Goal: Task Accomplishment & Management: Use online tool/utility

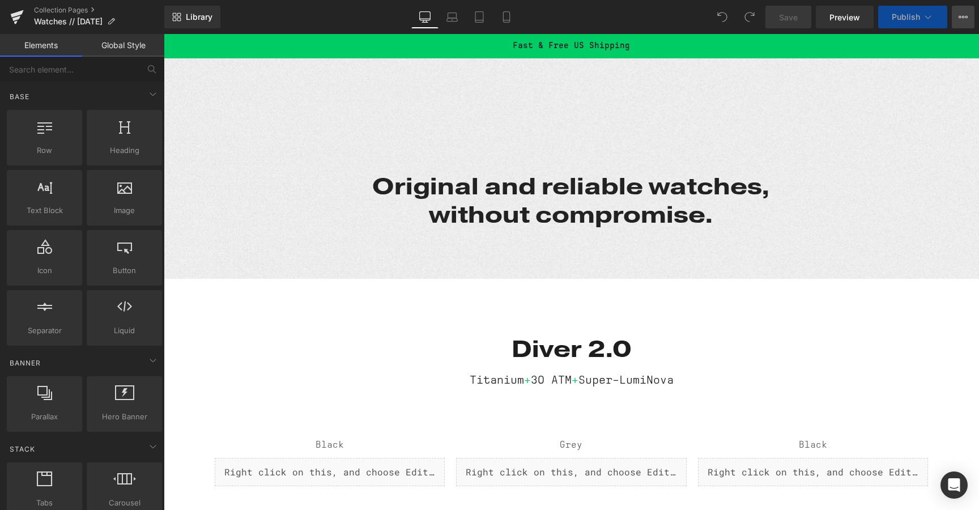
click at [960, 19] on icon at bounding box center [962, 16] width 9 height 9
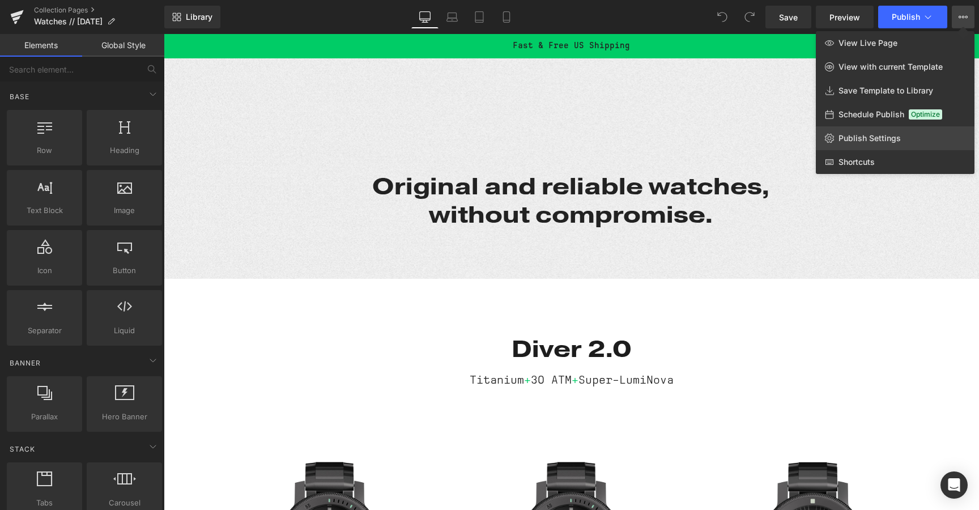
click at [874, 139] on span "Publish Settings" at bounding box center [869, 138] width 62 height 10
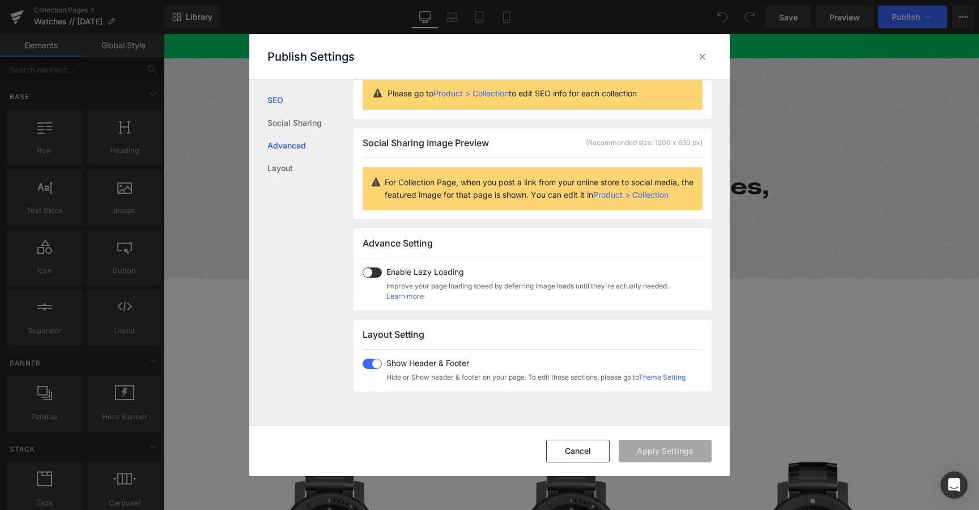
click at [279, 142] on link "Advanced" at bounding box center [310, 145] width 86 height 23
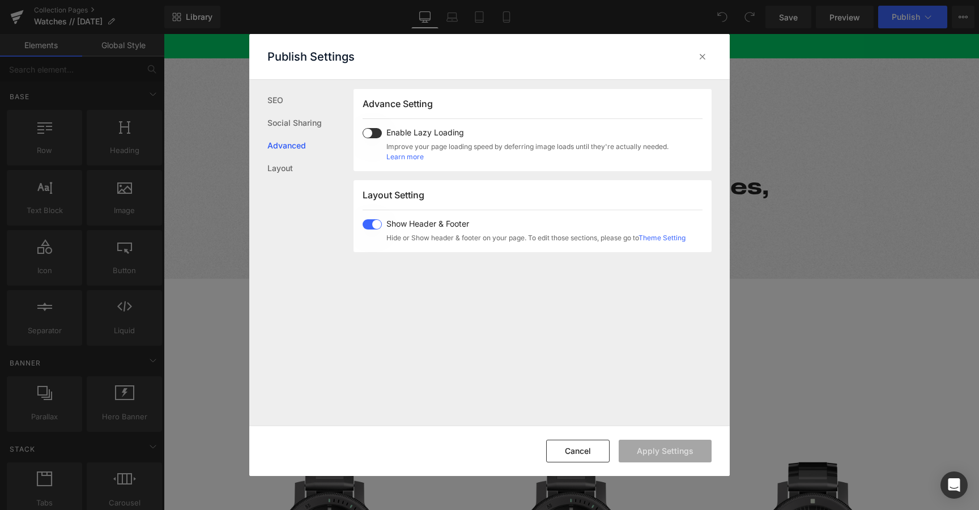
scroll to position [190, 0]
click at [287, 166] on link "Layout" at bounding box center [310, 168] width 86 height 23
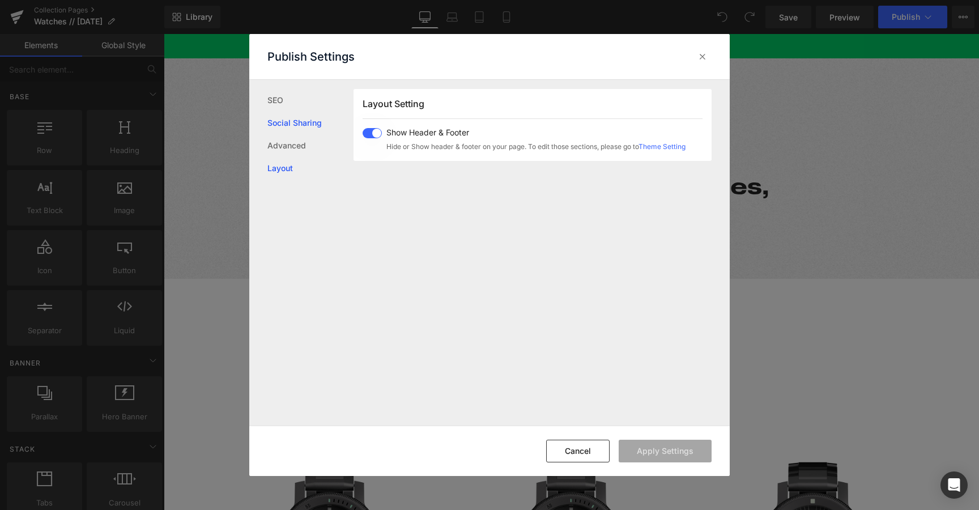
click at [283, 118] on link "Social Sharing" at bounding box center [310, 123] width 86 height 23
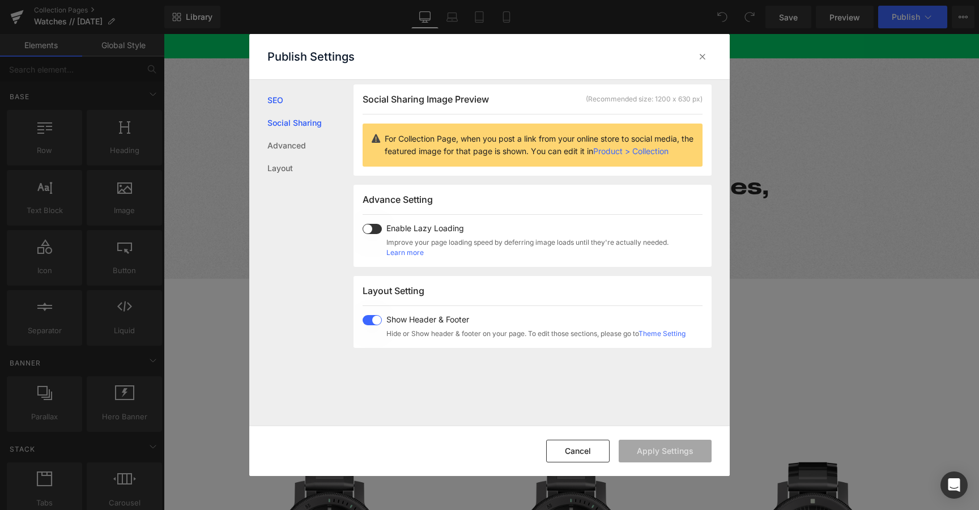
scroll to position [89, 0]
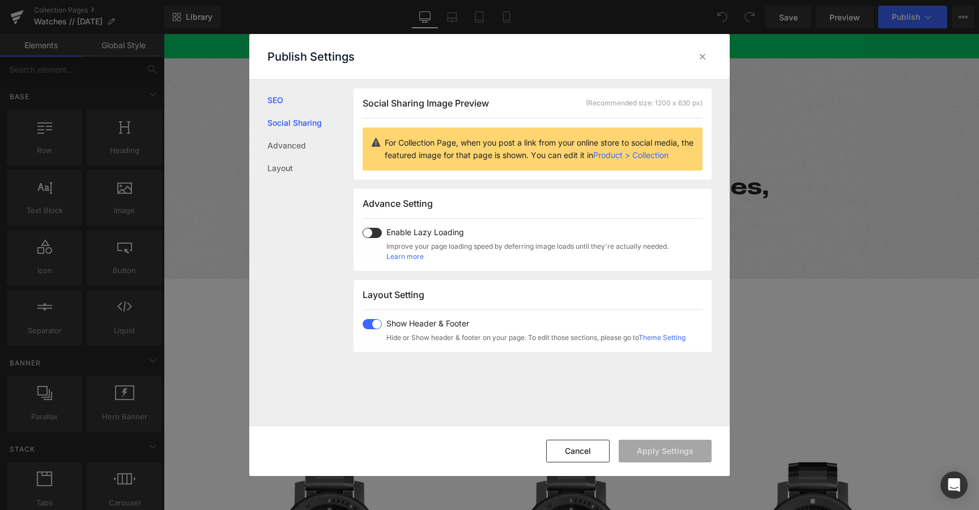
click at [279, 102] on link "SEO" at bounding box center [310, 100] width 86 height 23
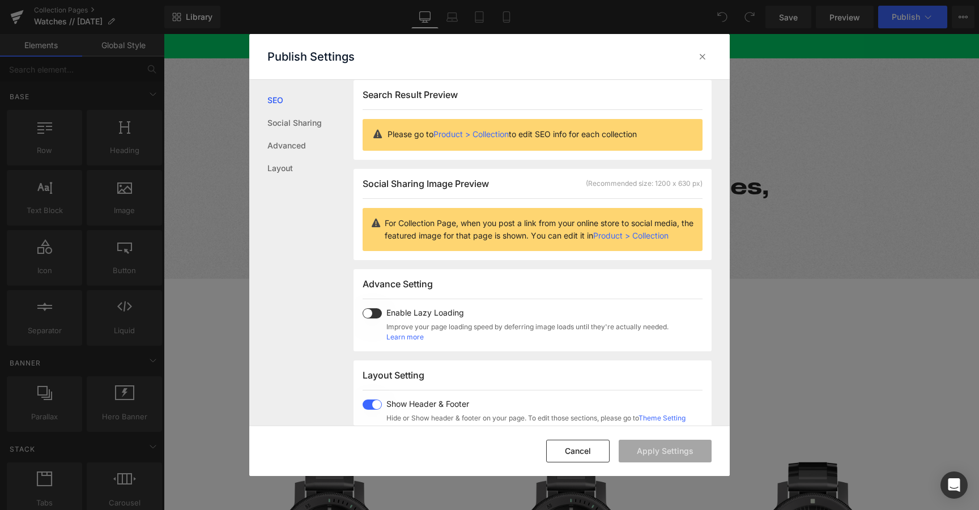
scroll to position [1, 0]
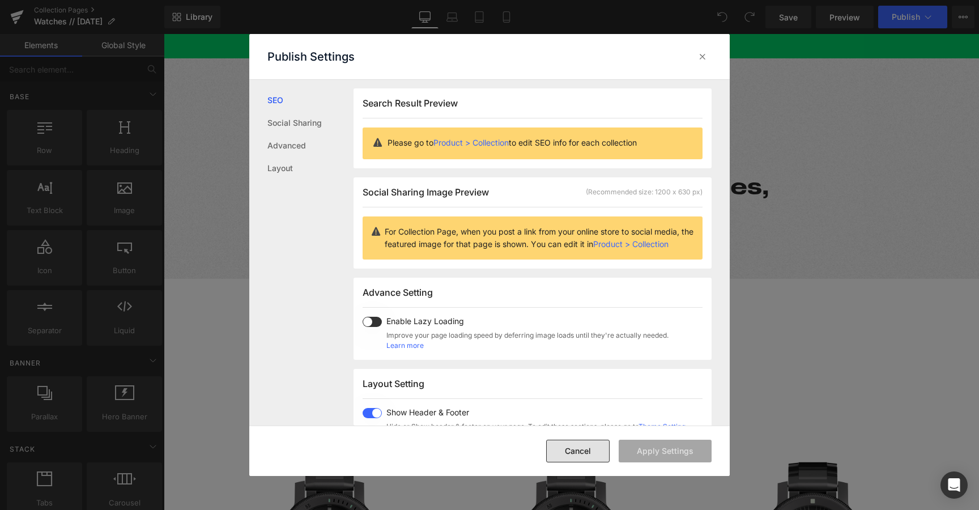
click at [570, 445] on button "Cancel" at bounding box center [577, 450] width 63 height 23
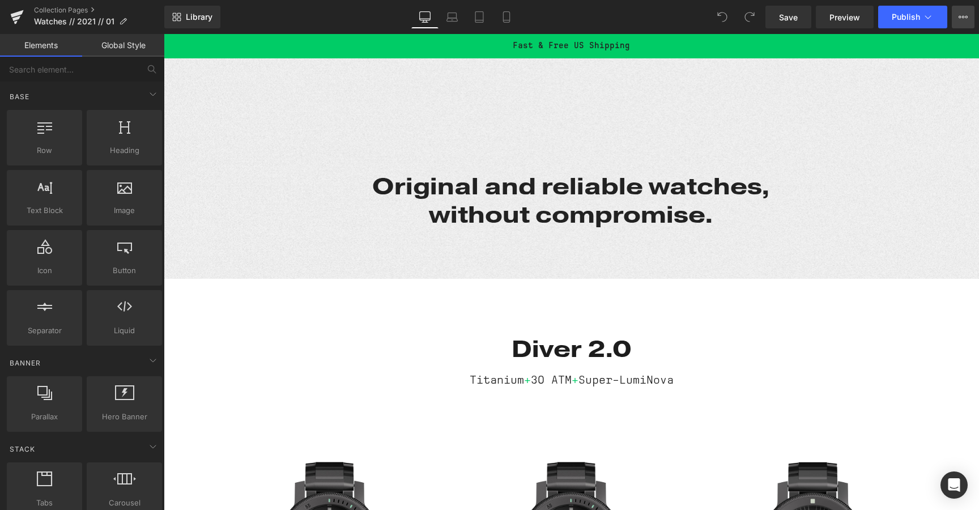
click at [959, 22] on button "View Live Page View with current Template Save Template to Library Schedule Pub…" at bounding box center [962, 17] width 23 height 23
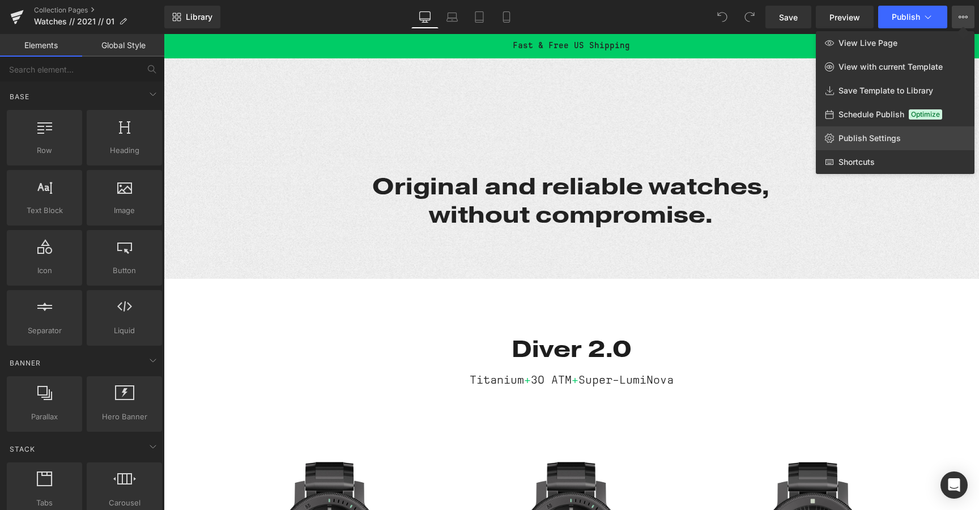
click at [860, 140] on span "Publish Settings" at bounding box center [869, 138] width 62 height 10
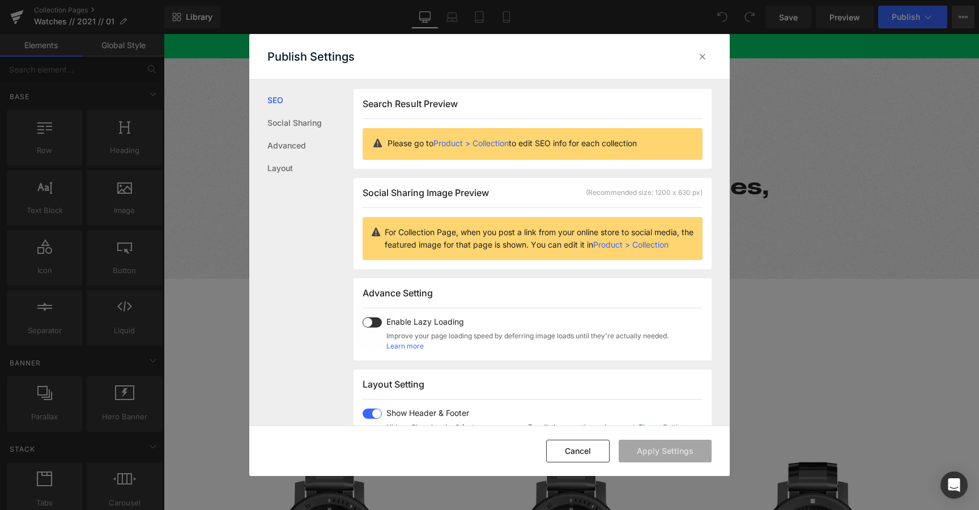
scroll to position [1, 0]
click at [279, 125] on link "Social Sharing" at bounding box center [310, 123] width 86 height 23
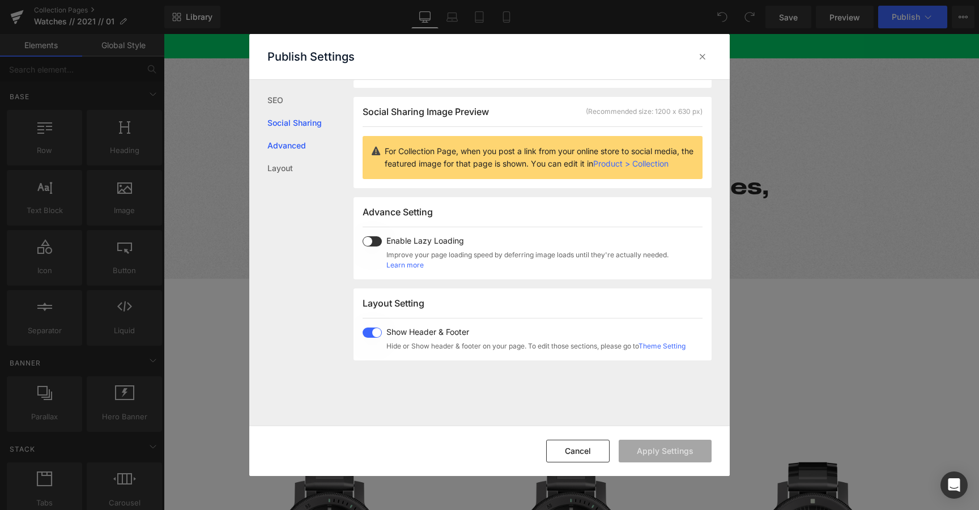
scroll to position [89, 0]
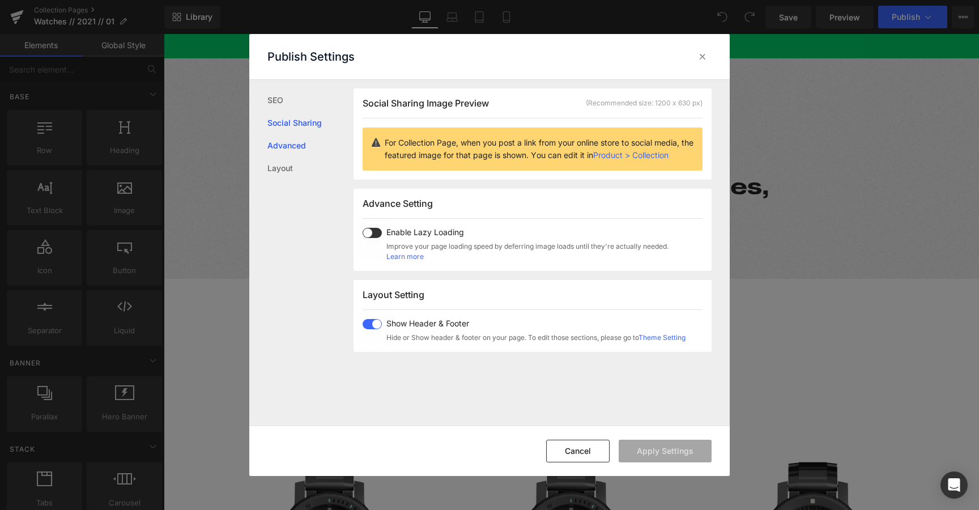
click at [279, 144] on link "Advanced" at bounding box center [310, 145] width 86 height 23
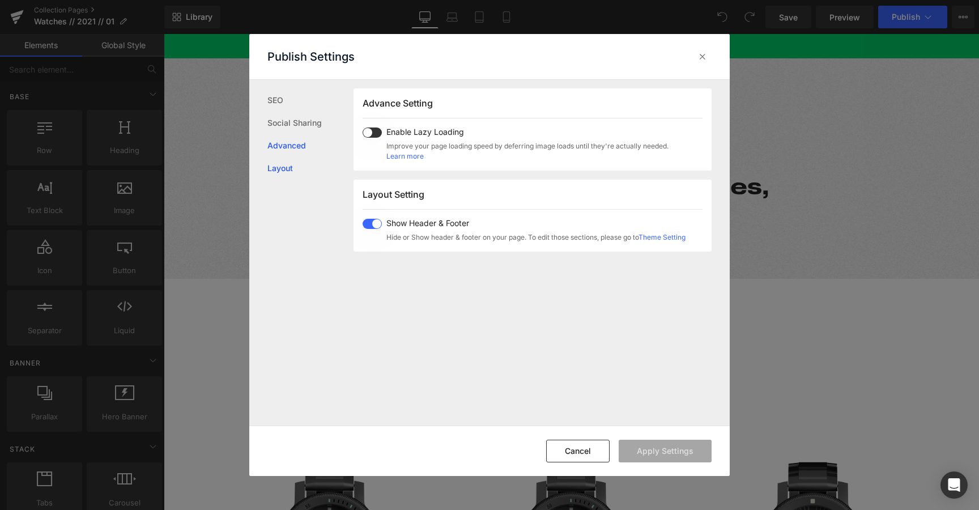
click at [280, 166] on link "Layout" at bounding box center [310, 168] width 86 height 23
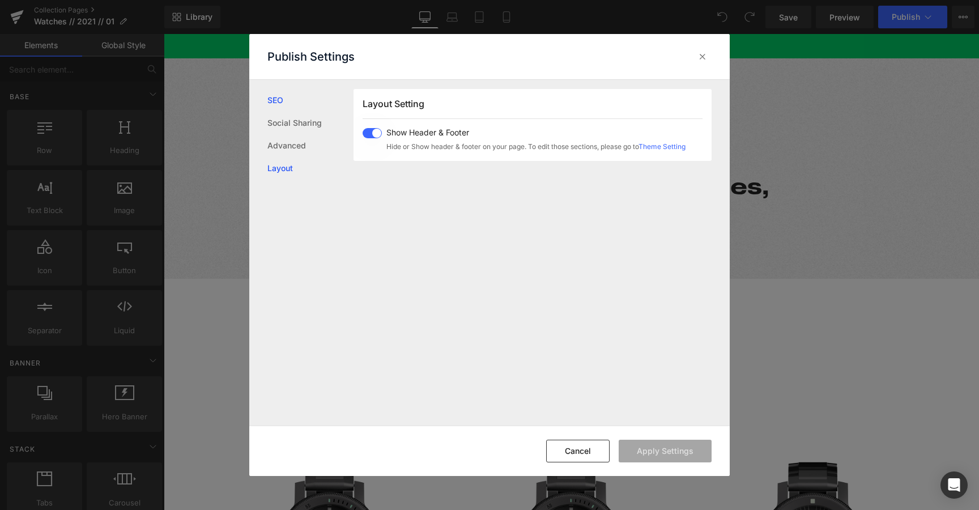
click at [275, 106] on link "SEO" at bounding box center [310, 100] width 86 height 23
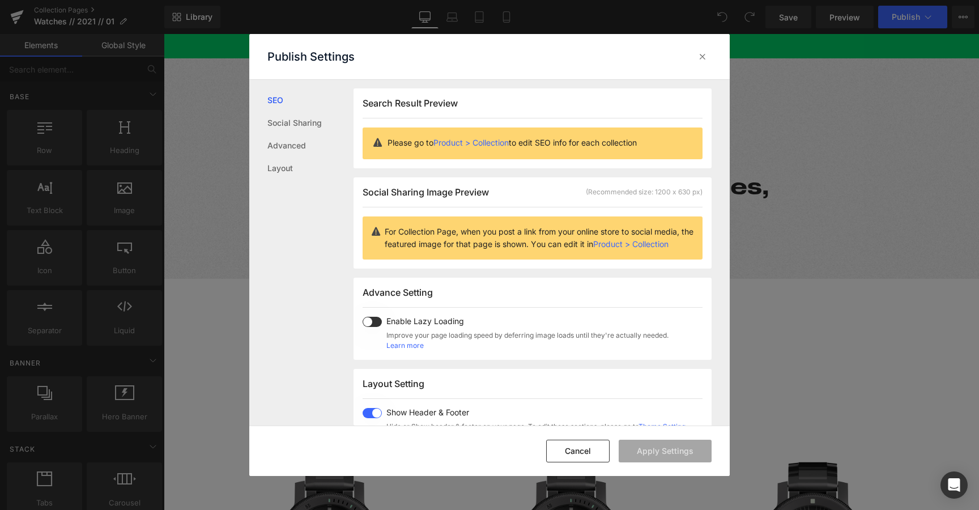
scroll to position [1, 0]
click at [567, 448] on button "Cancel" at bounding box center [577, 450] width 63 height 23
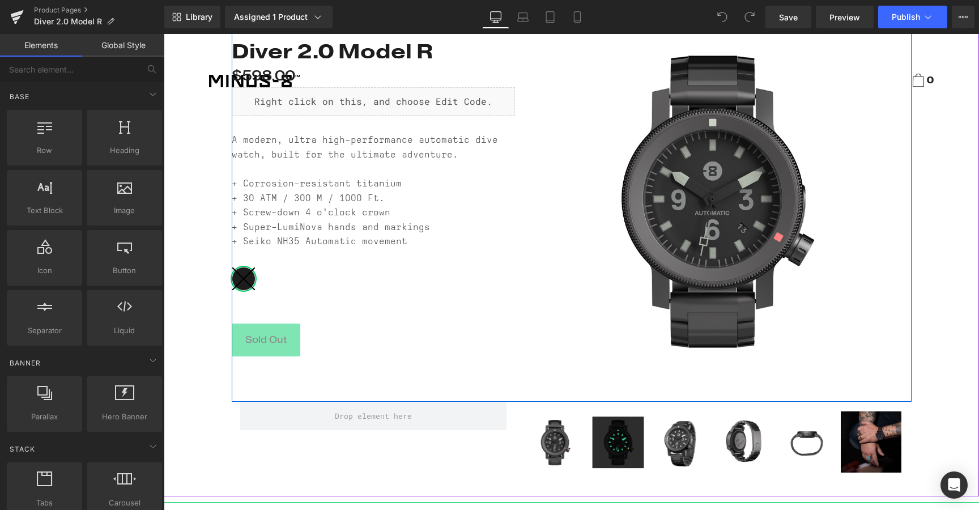
scroll to position [97, 0]
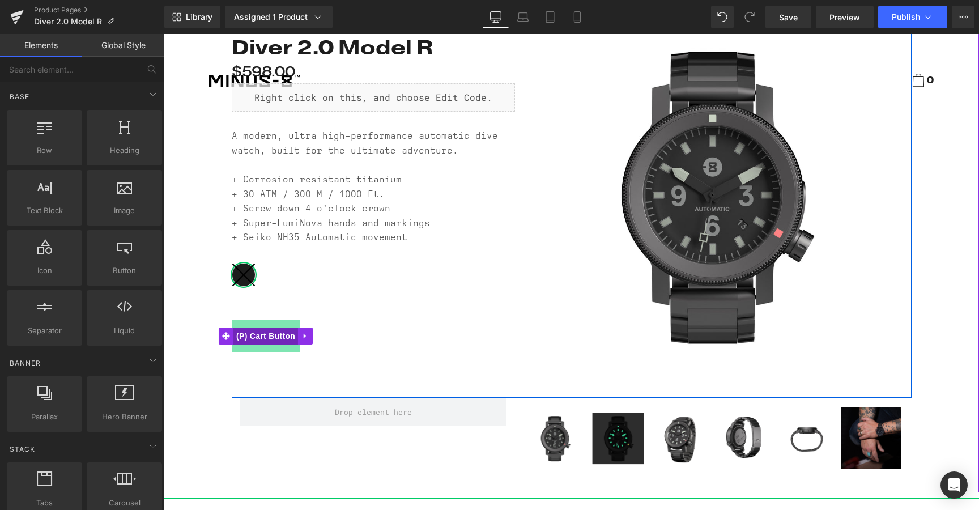
click at [245, 332] on span "(P) Cart Button" at bounding box center [265, 335] width 65 height 17
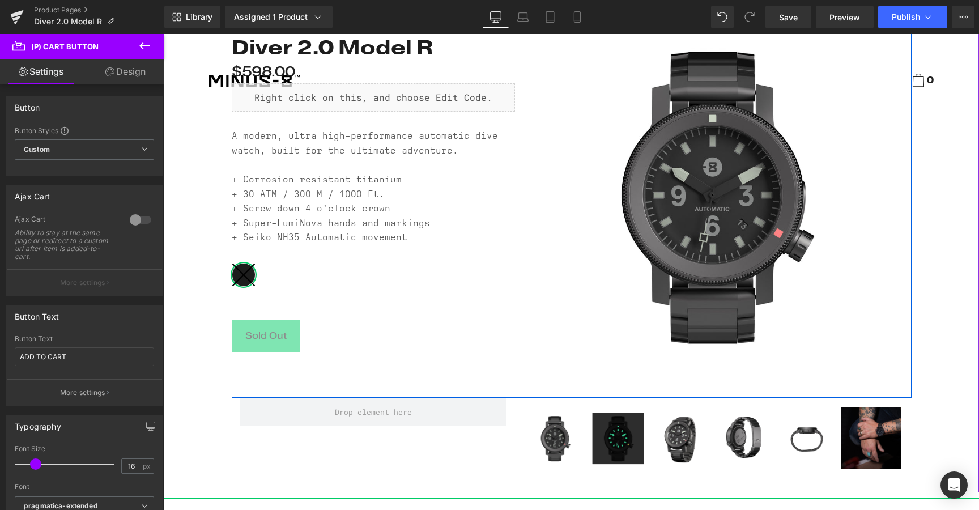
scroll to position [112, 0]
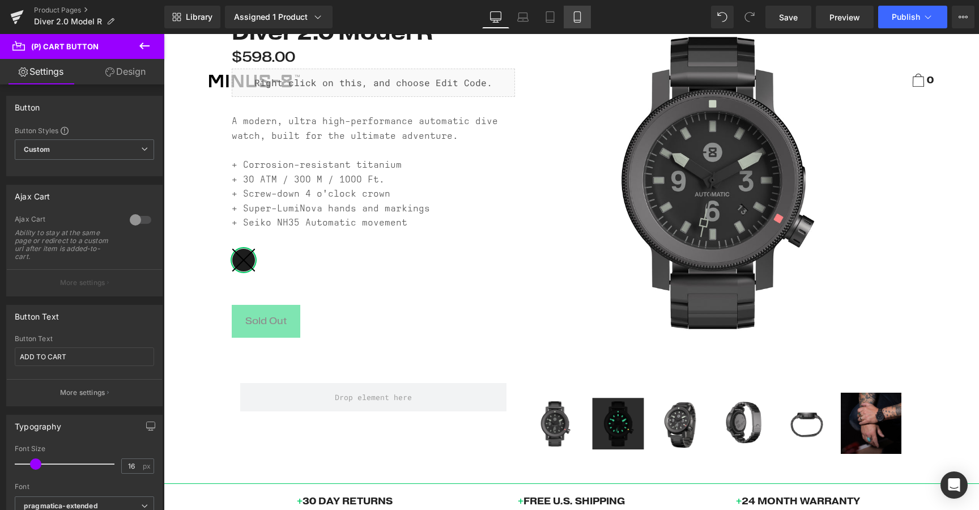
click at [580, 12] on icon at bounding box center [576, 16] width 11 height 11
type input "100"
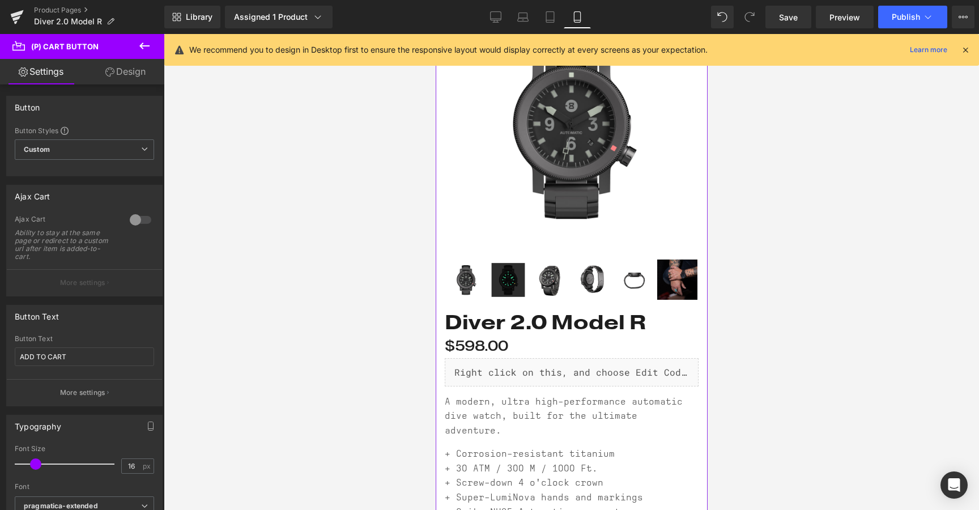
scroll to position [0, 0]
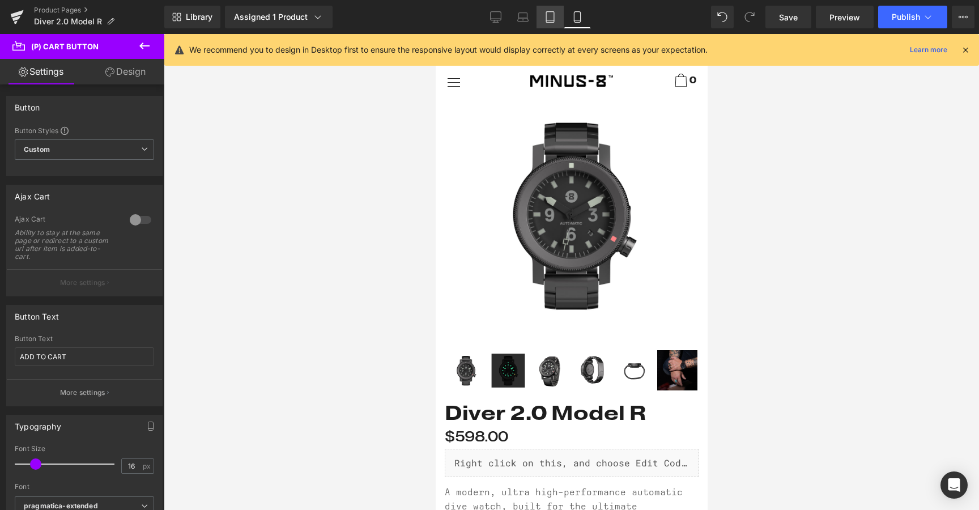
click at [553, 19] on icon at bounding box center [549, 16] width 11 height 11
type input "100"
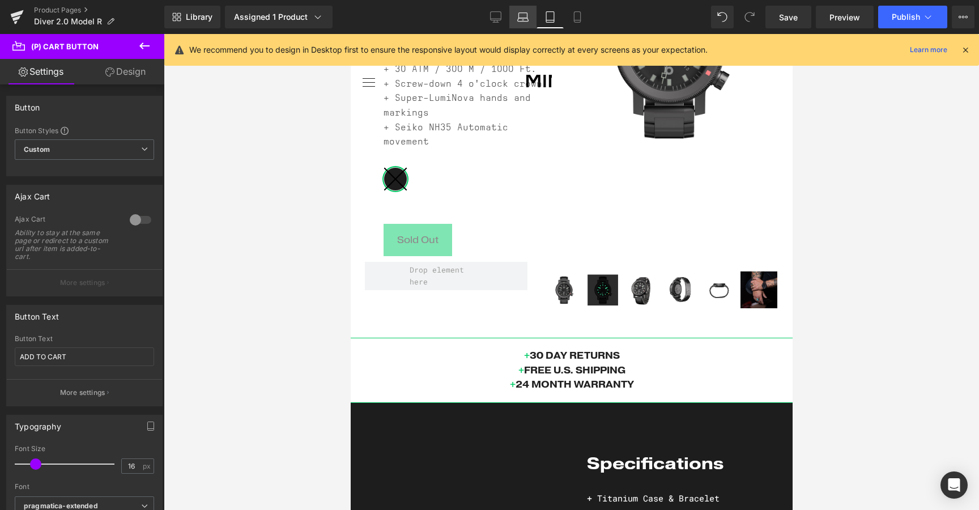
click at [526, 19] on icon at bounding box center [522, 16] width 11 height 11
type input "100"
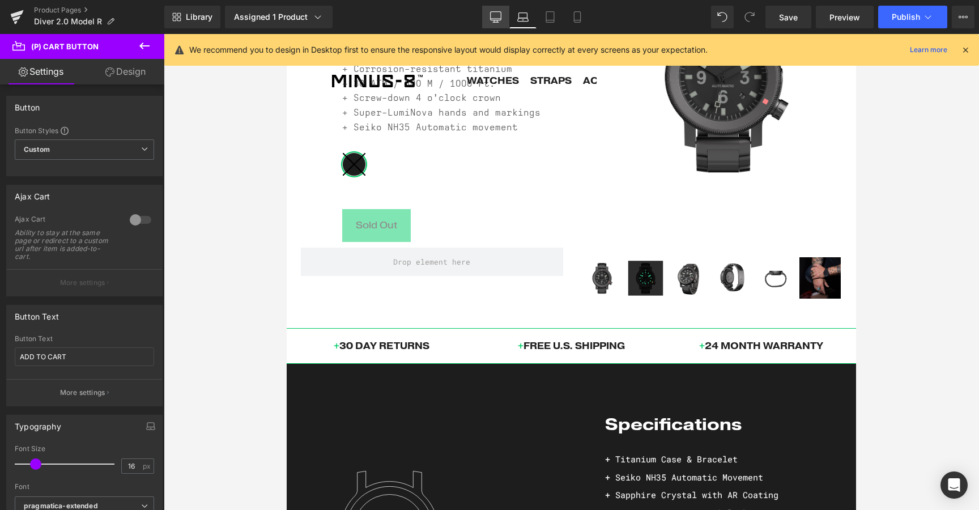
click at [500, 20] on icon at bounding box center [495, 16] width 11 height 8
type input "100"
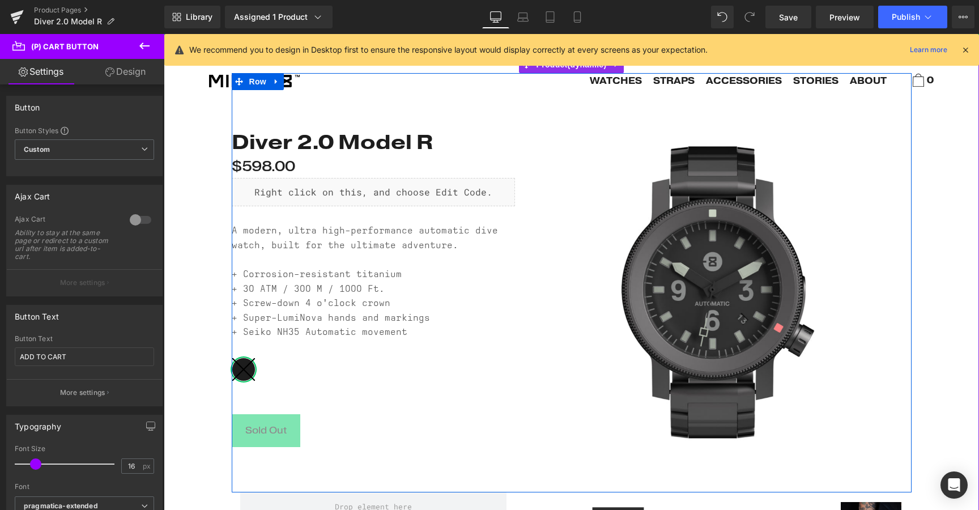
scroll to position [5, 0]
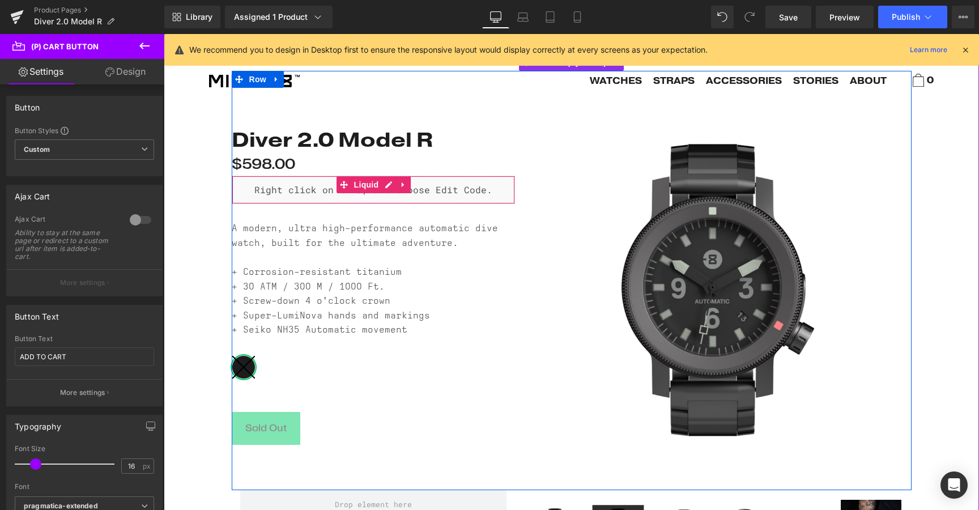
click at [438, 191] on div "Liquid" at bounding box center [373, 190] width 283 height 28
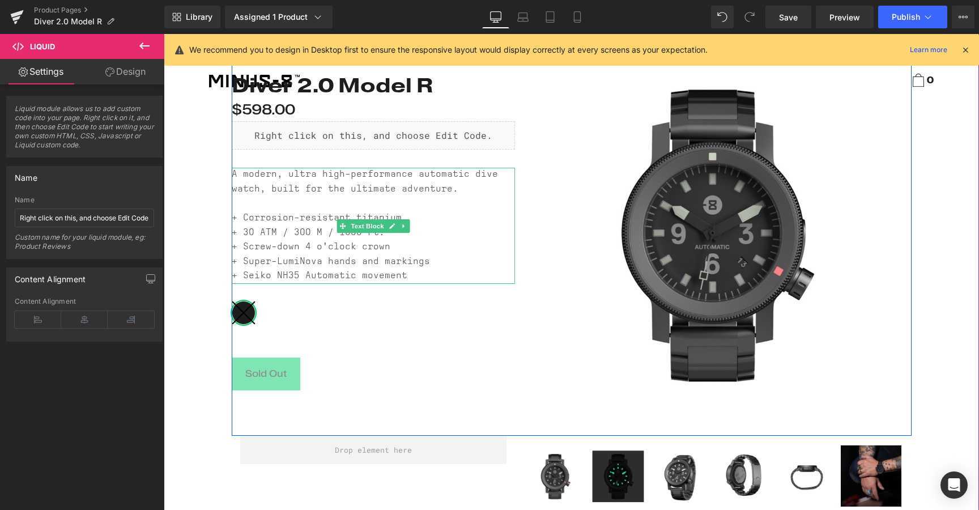
scroll to position [59, 0]
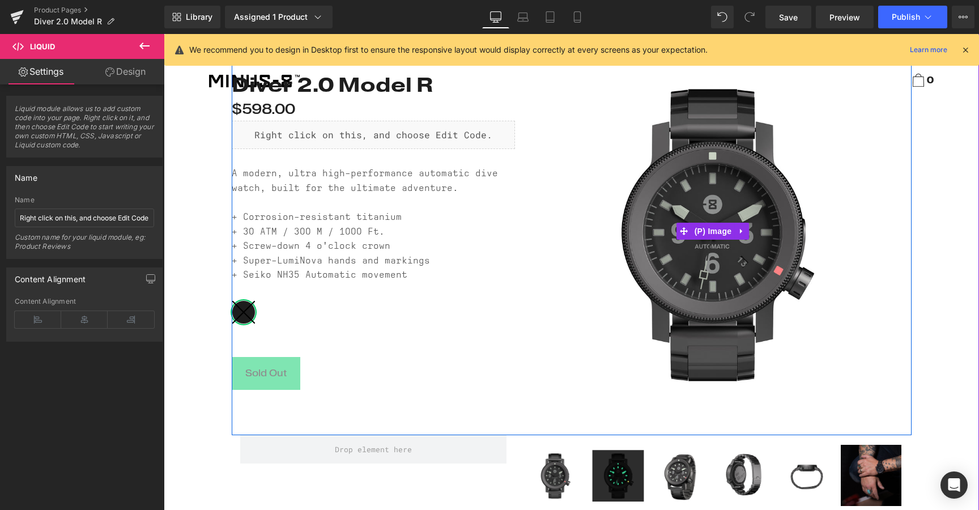
click at [515, 283] on img at bounding box center [713, 231] width 396 height 396
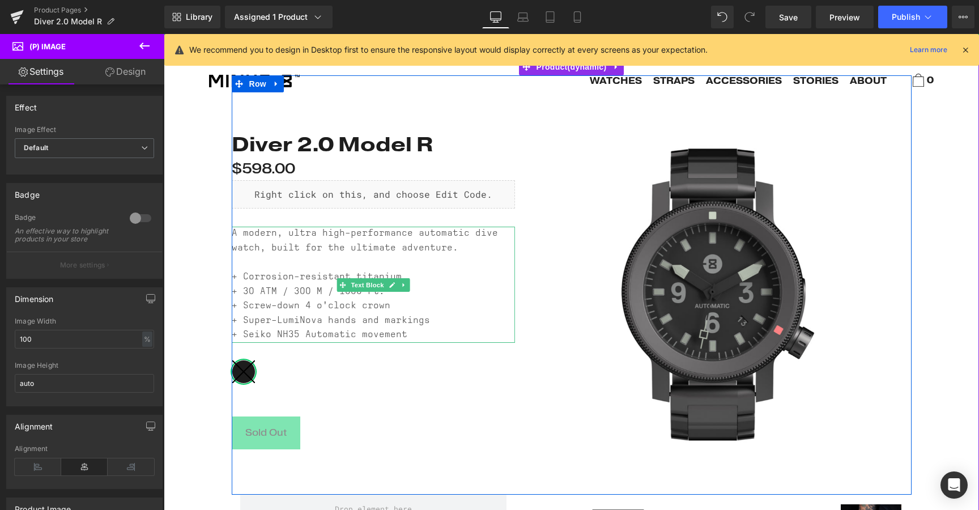
scroll to position [1, 0]
click at [240, 87] on span at bounding box center [239, 83] width 15 height 17
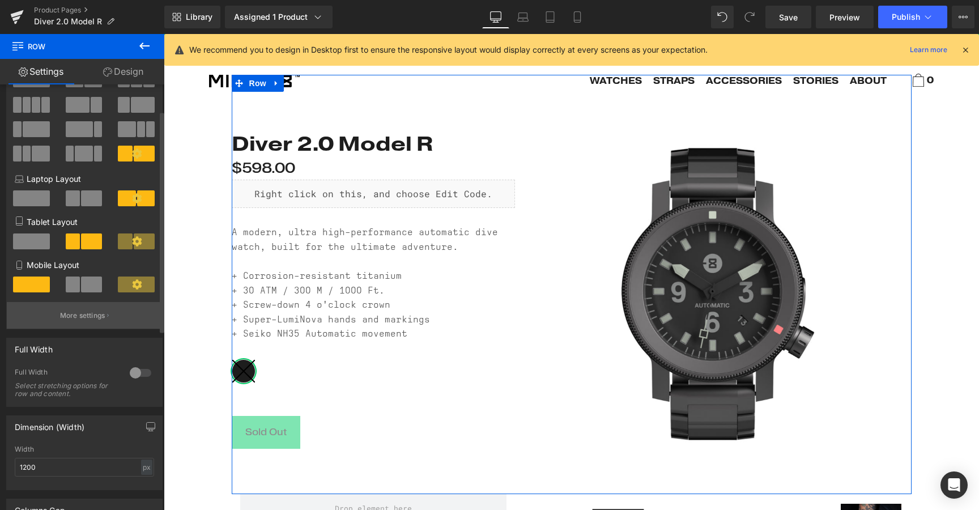
scroll to position [0, 0]
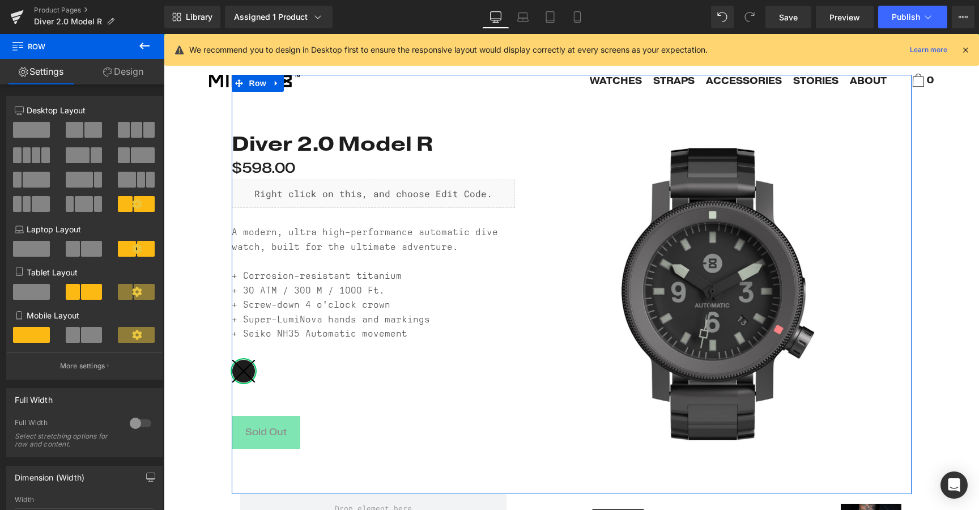
click at [114, 76] on link "Design" at bounding box center [123, 71] width 82 height 25
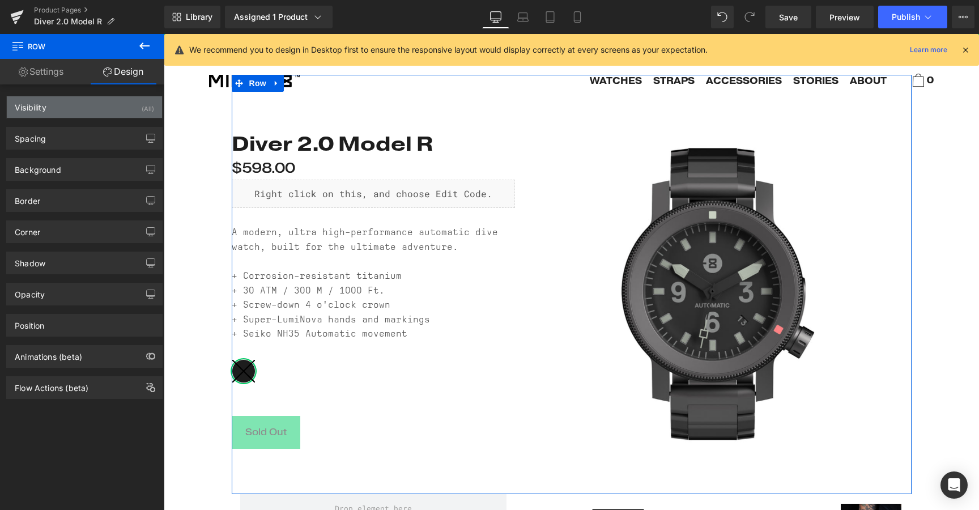
click at [80, 101] on div "Visibility (All)" at bounding box center [84, 107] width 155 height 22
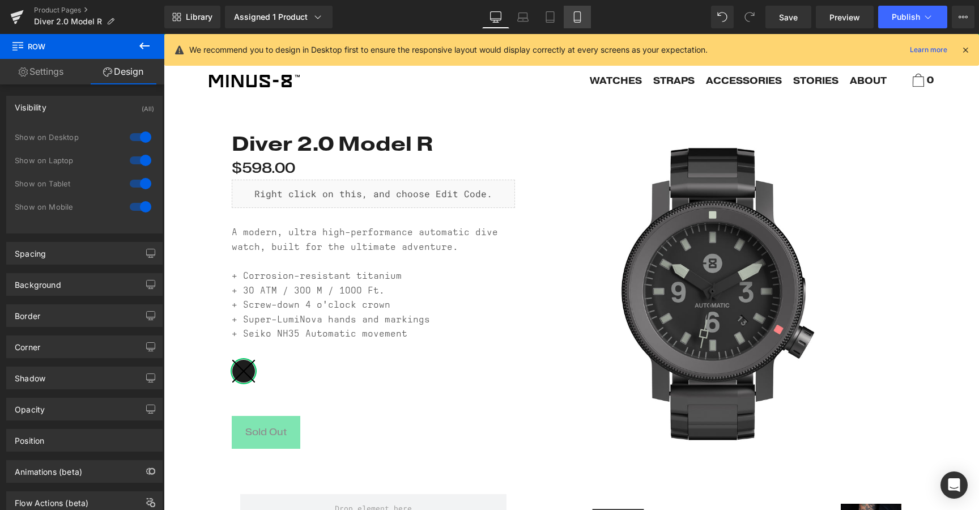
click at [570, 14] on link "Mobile" at bounding box center [576, 17] width 27 height 23
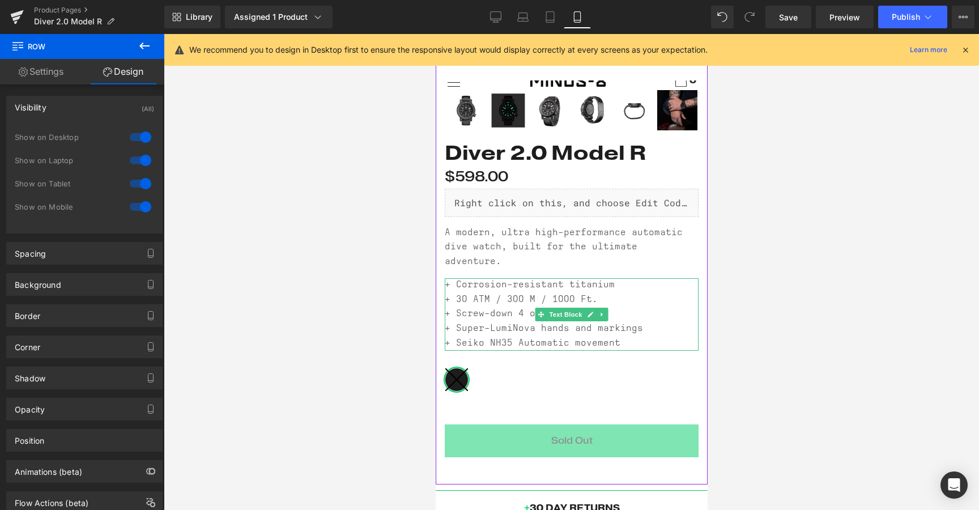
scroll to position [261, 0]
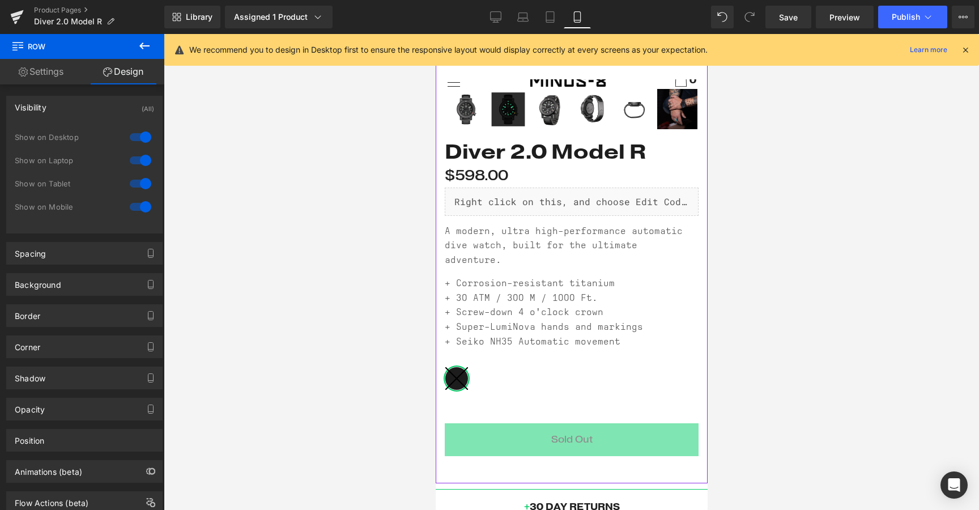
click at [492, 382] on div "Black" at bounding box center [571, 387] width 254 height 43
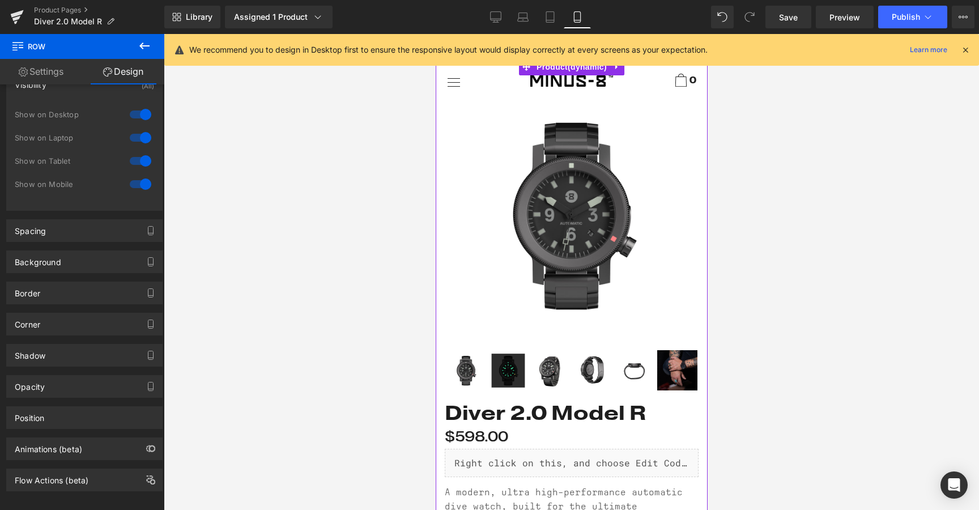
scroll to position [1, 0]
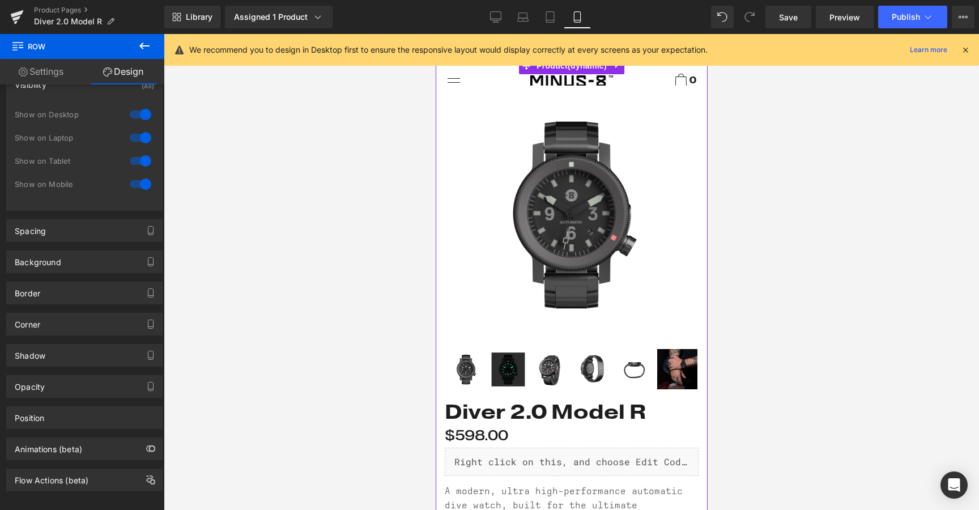
click at [478, 255] on img at bounding box center [571, 213] width 254 height 254
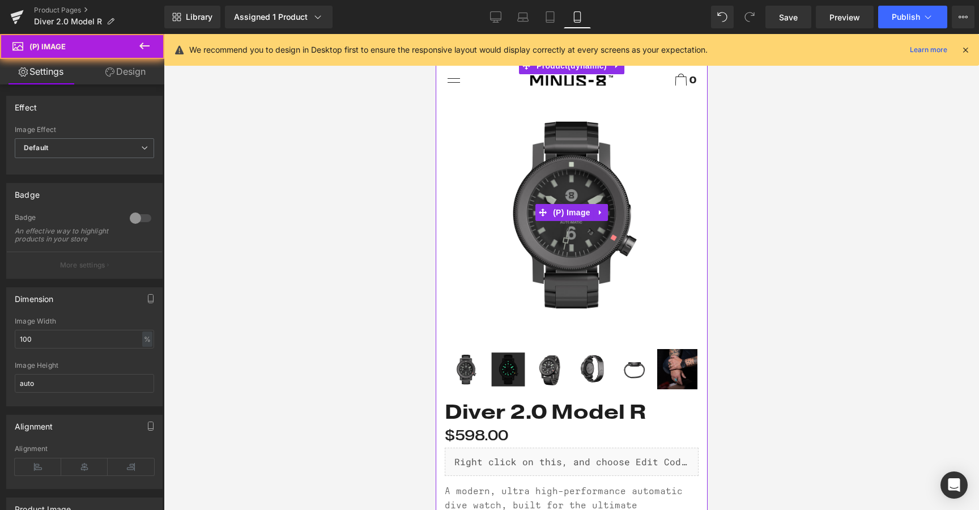
click at [478, 255] on img at bounding box center [571, 213] width 254 height 254
click at [480, 308] on img at bounding box center [571, 213] width 254 height 254
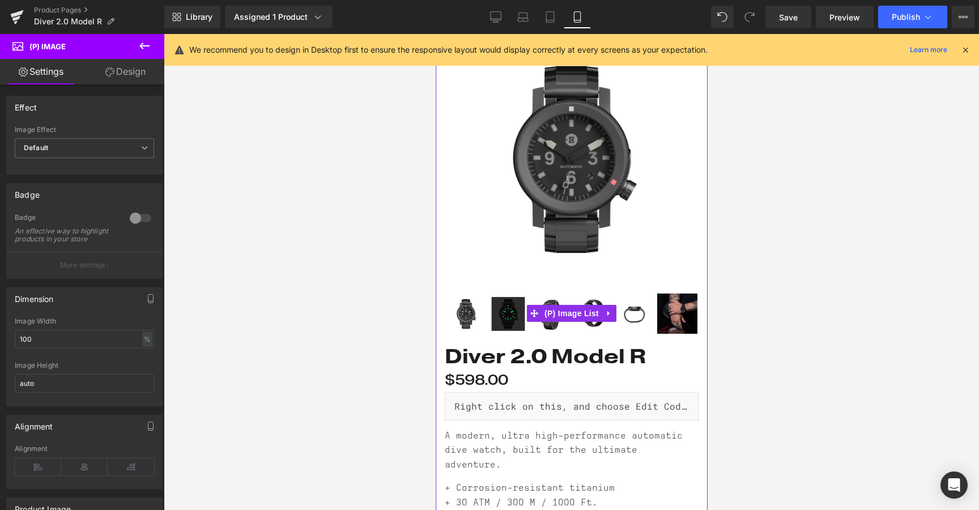
scroll to position [75, 0]
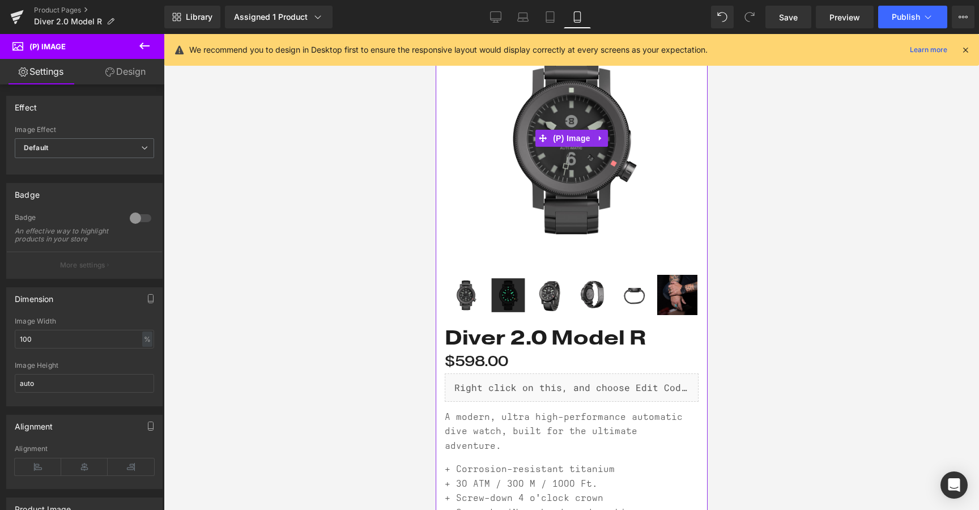
click at [490, 233] on img at bounding box center [571, 138] width 254 height 254
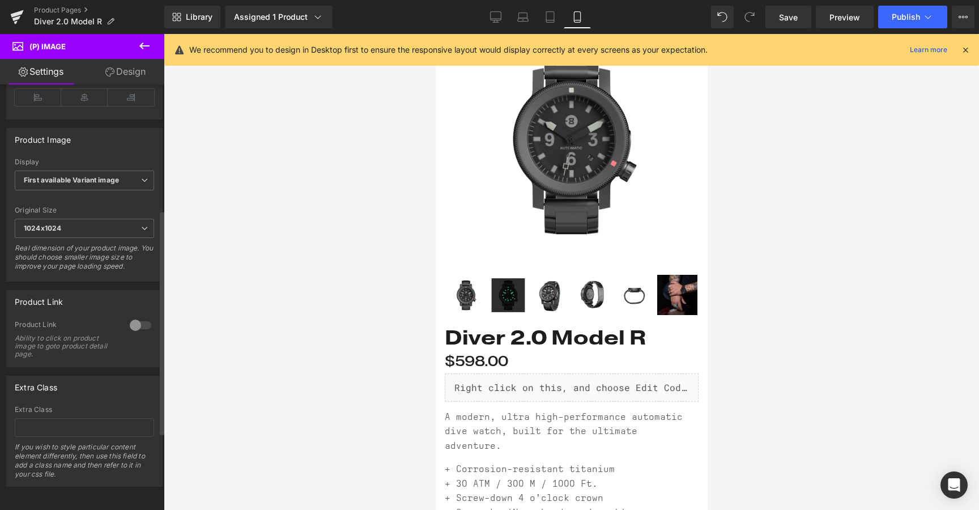
scroll to position [0, 0]
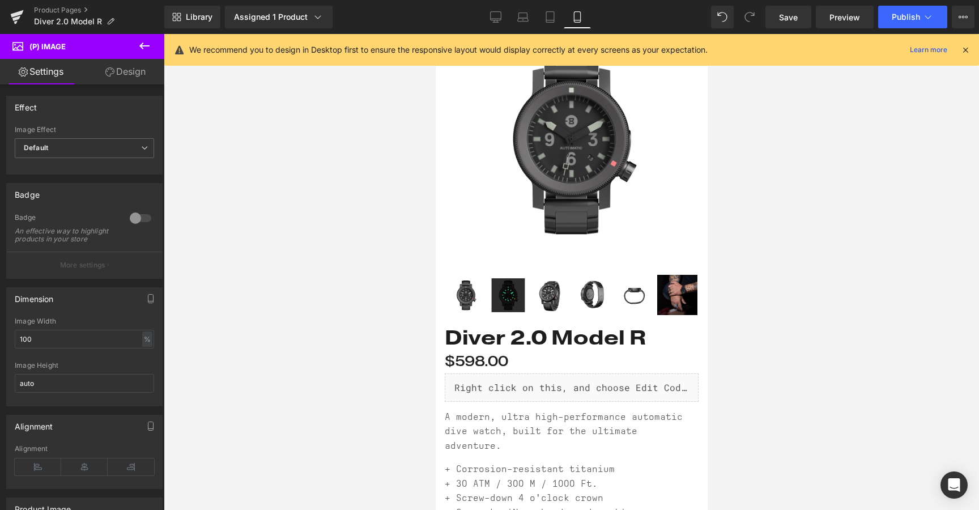
click at [119, 83] on link "Design" at bounding box center [125, 71] width 82 height 25
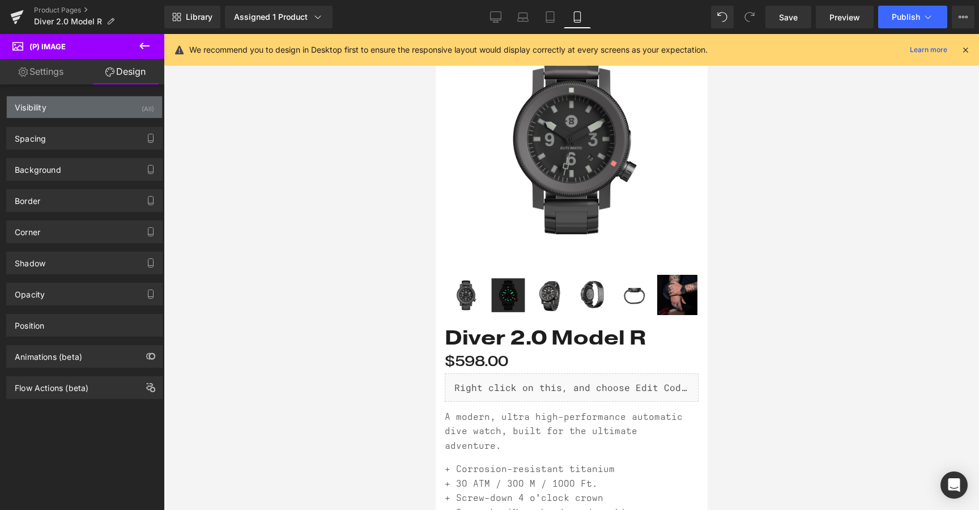
click at [88, 113] on div "Visibility (All)" at bounding box center [84, 107] width 155 height 22
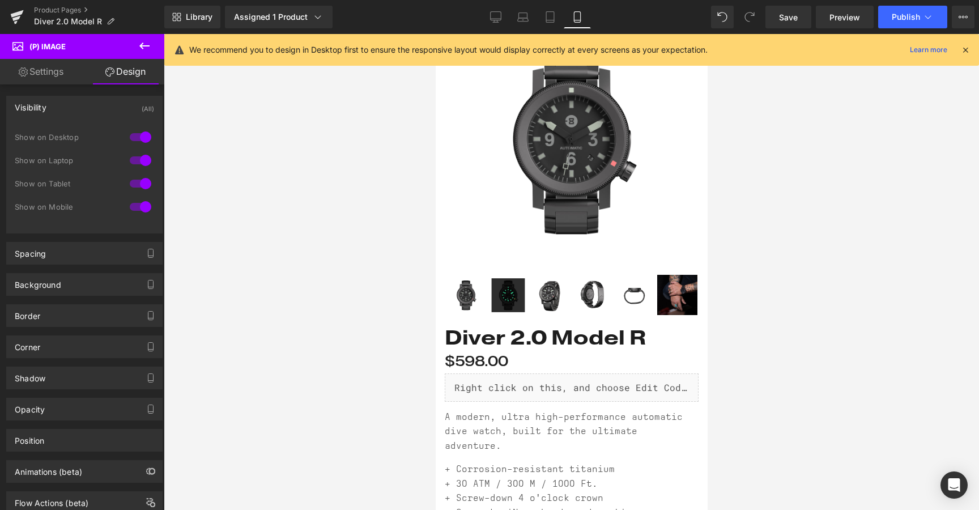
click at [509, 216] on img at bounding box center [571, 138] width 254 height 254
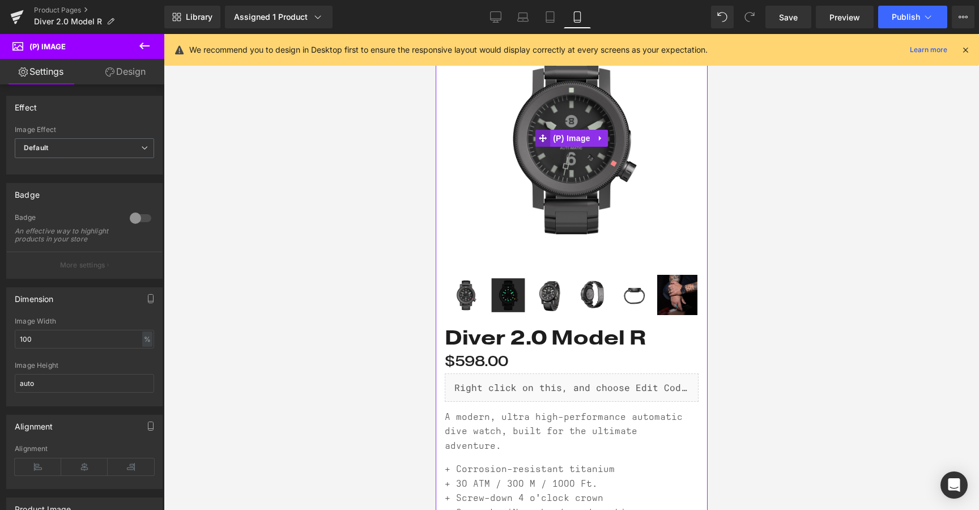
click at [544, 141] on icon at bounding box center [542, 138] width 8 height 8
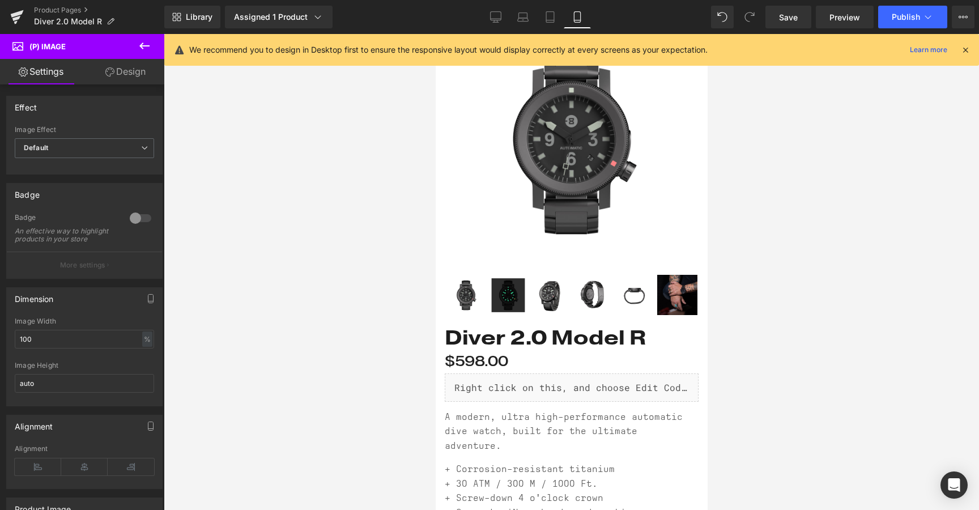
click at [128, 70] on link "Design" at bounding box center [125, 71] width 82 height 25
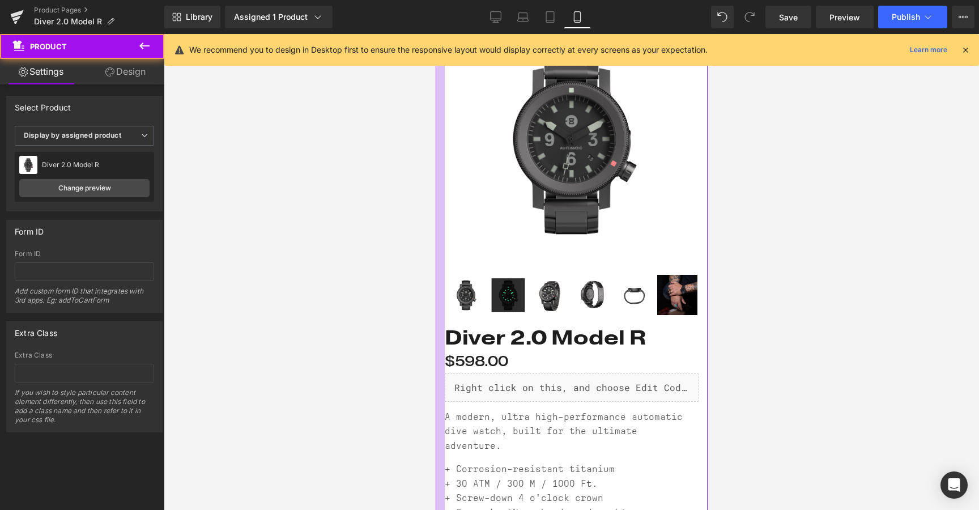
click at [439, 370] on div at bounding box center [439, 326] width 9 height 686
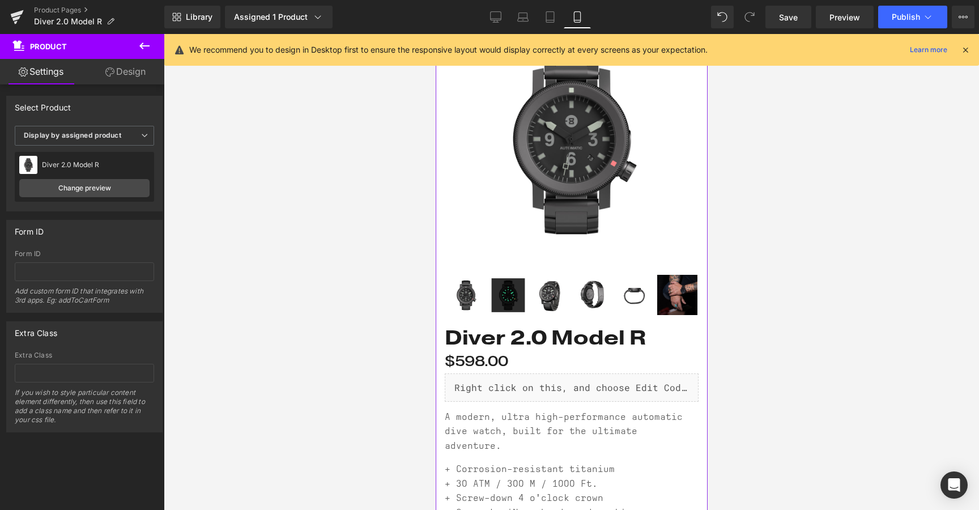
click at [114, 71] on link "Design" at bounding box center [125, 71] width 82 height 25
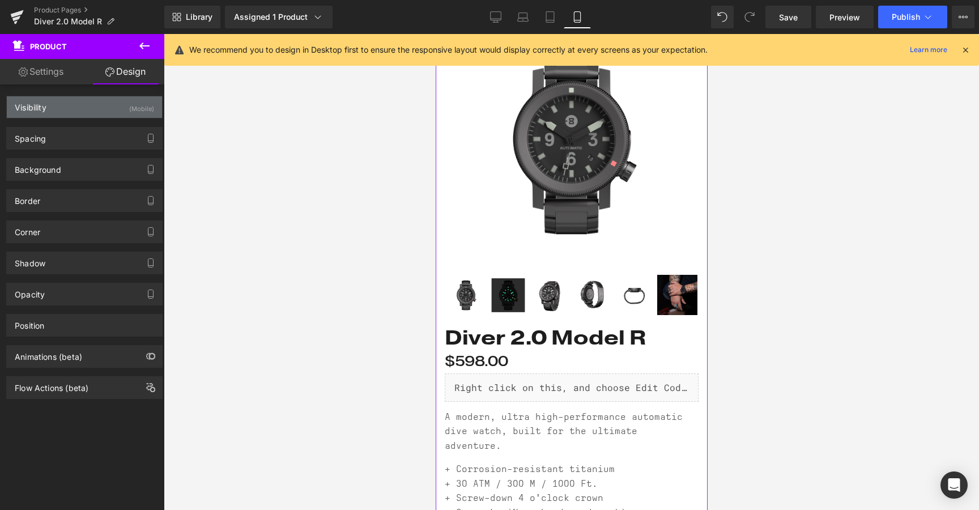
click at [74, 108] on div "Visibility (Mobile)" at bounding box center [84, 107] width 155 height 22
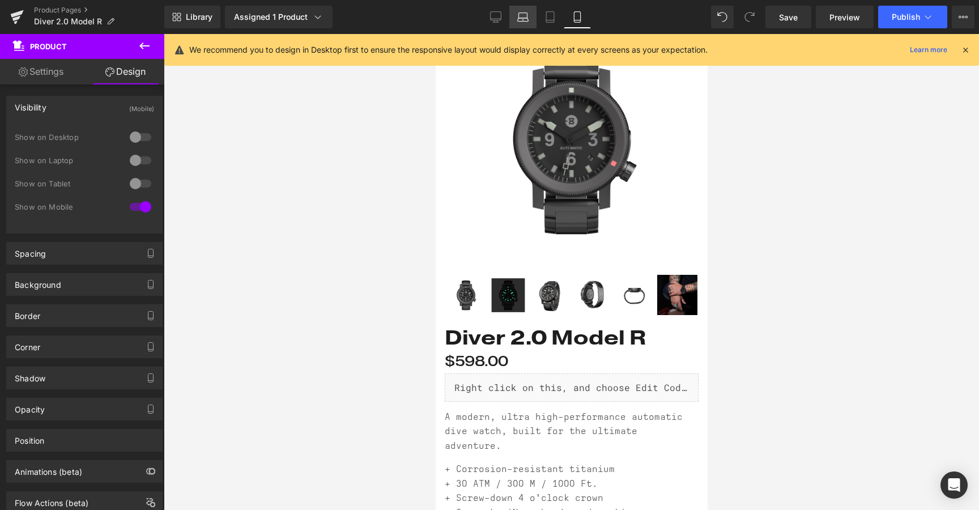
click at [518, 14] on icon at bounding box center [522, 16] width 11 height 11
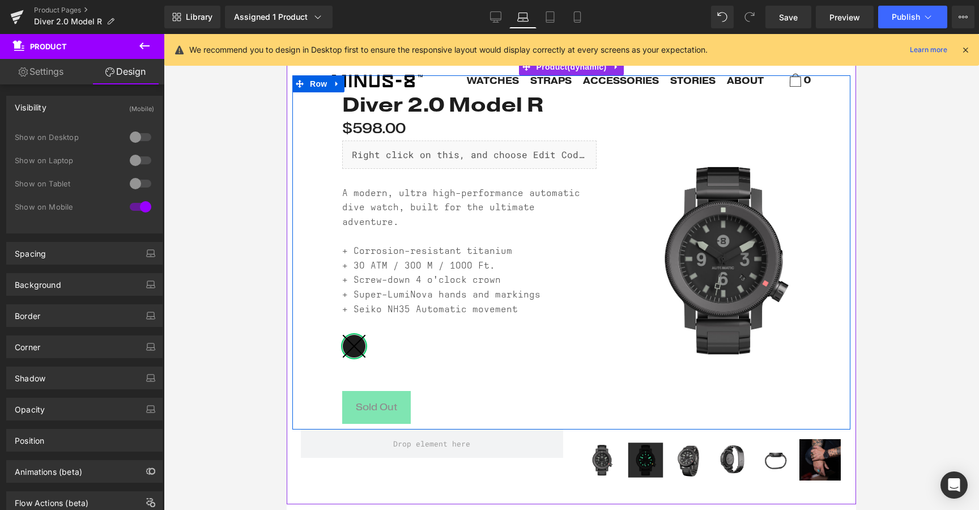
click at [317, 195] on div "Diver 2.0 Model R (P) Title $0 $598.00 (P) Price Liquid A modern, ultra high-pe…" at bounding box center [571, 252] width 558 height 354
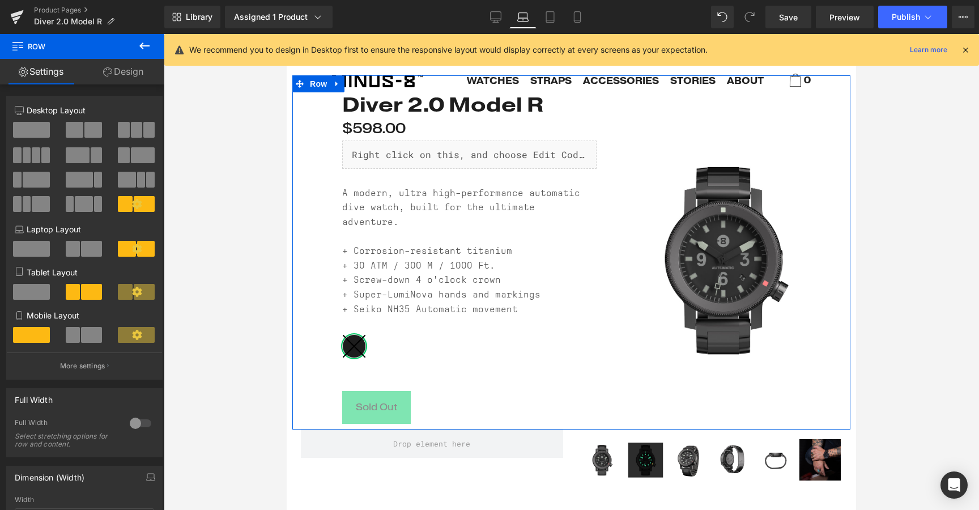
click at [117, 65] on link "Design" at bounding box center [123, 71] width 82 height 25
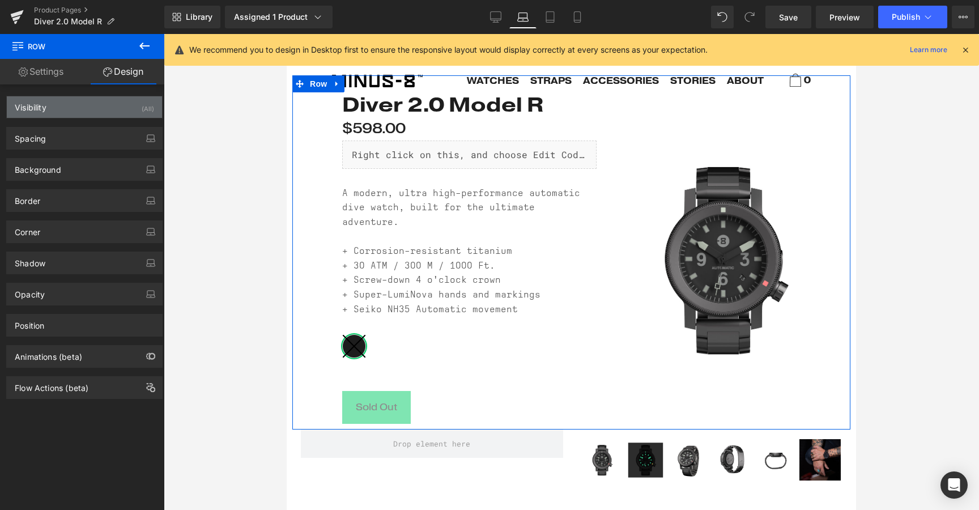
click at [67, 113] on div "Visibility (All)" at bounding box center [84, 107] width 155 height 22
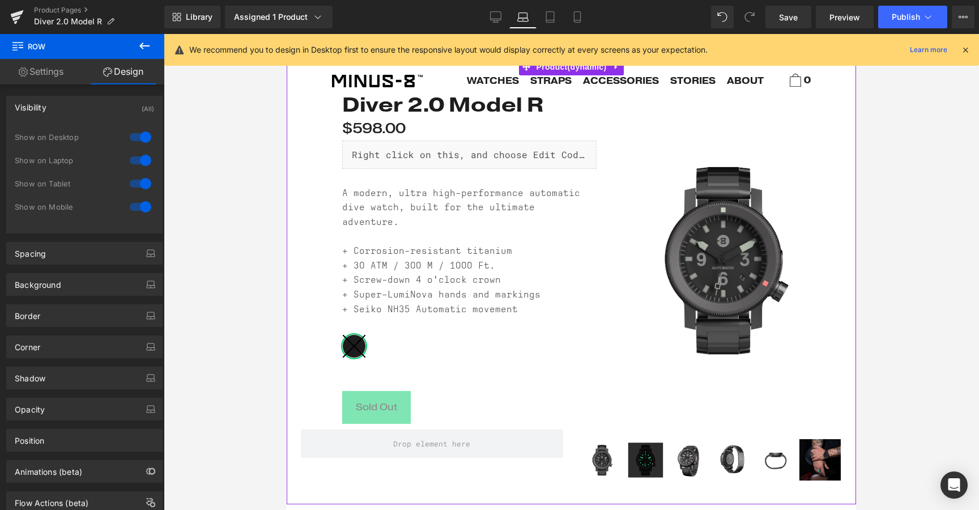
click at [299, 479] on div "Diver 2.0 Model R (P) Title $0 $598.00 (P) Price Liquid" at bounding box center [571, 281] width 569 height 446
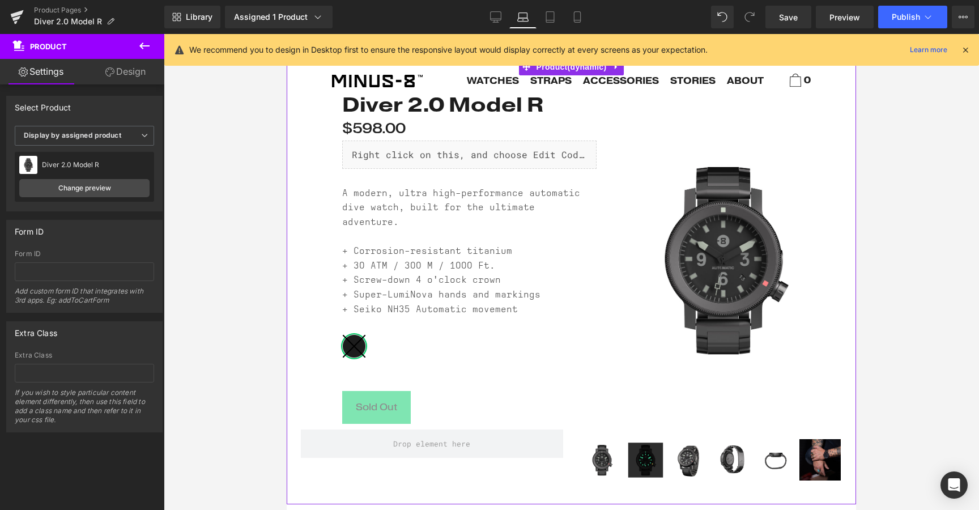
click at [125, 70] on link "Design" at bounding box center [125, 71] width 82 height 25
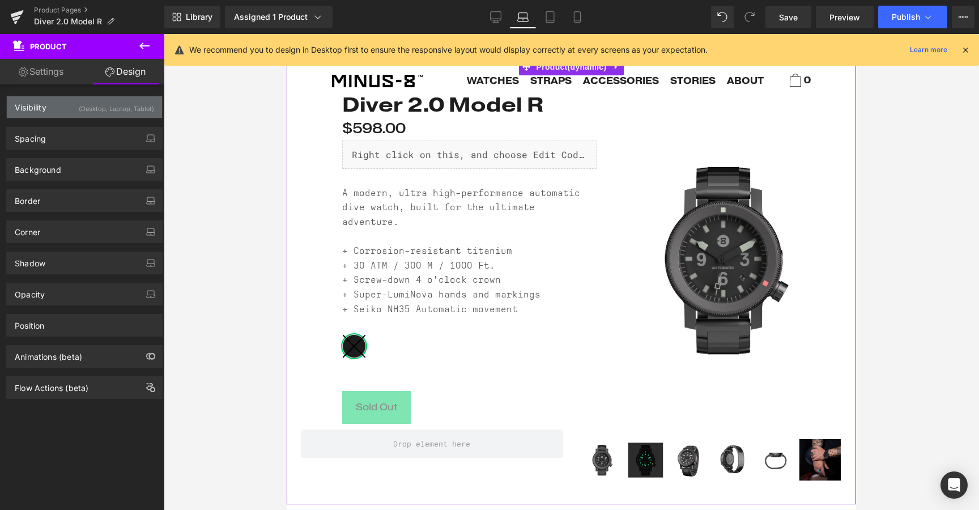
click at [48, 102] on div "Visibility (Desktop, Laptop, Tablet)" at bounding box center [84, 107] width 155 height 22
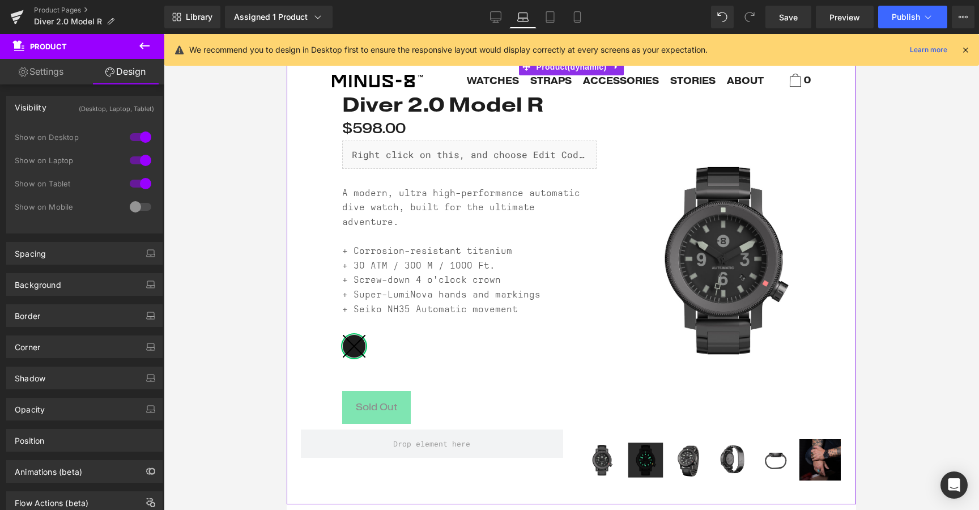
click at [130, 205] on div at bounding box center [140, 207] width 27 height 18
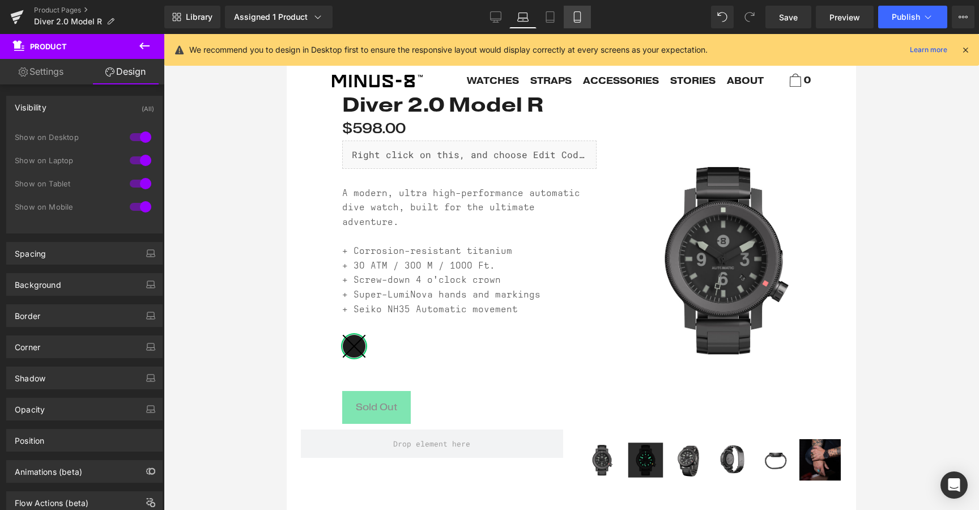
click at [573, 23] on link "Mobile" at bounding box center [576, 17] width 27 height 23
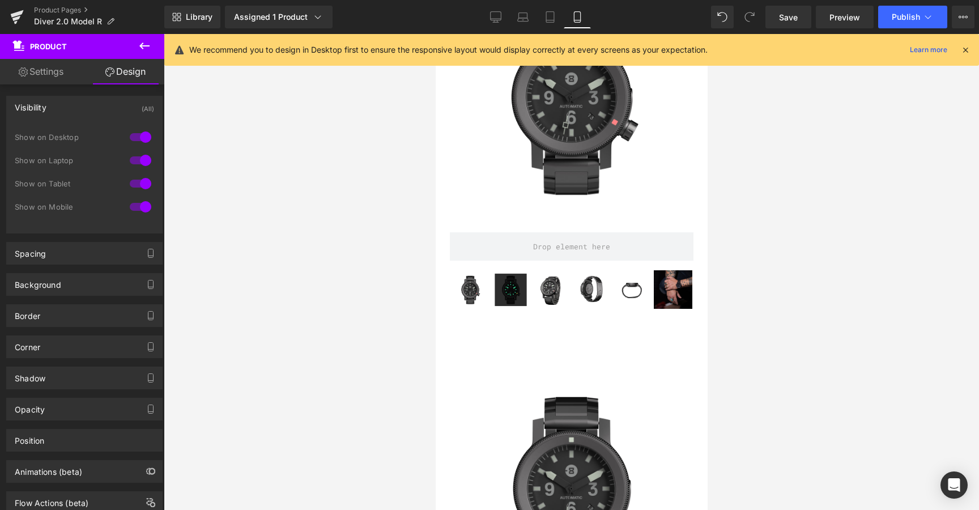
scroll to position [375, 0]
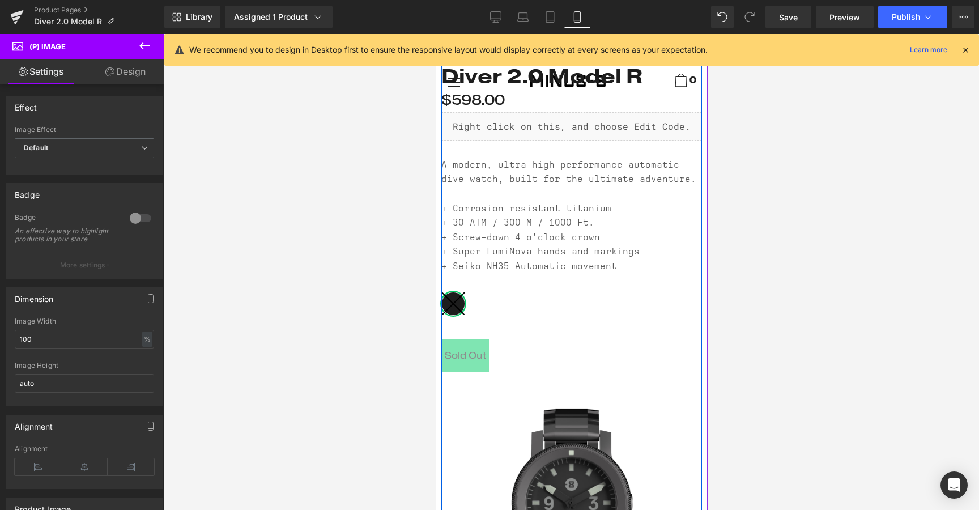
scroll to position [0, 0]
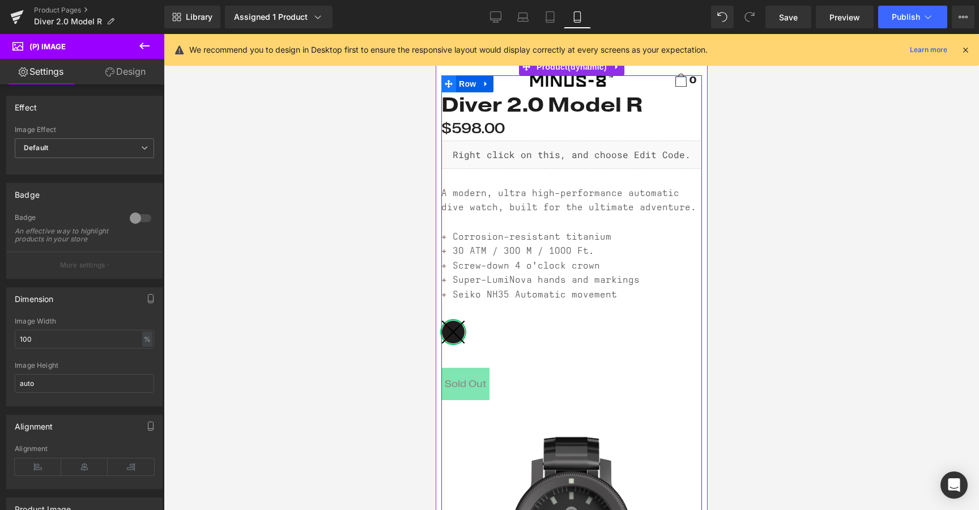
click at [448, 85] on icon at bounding box center [448, 84] width 8 height 8
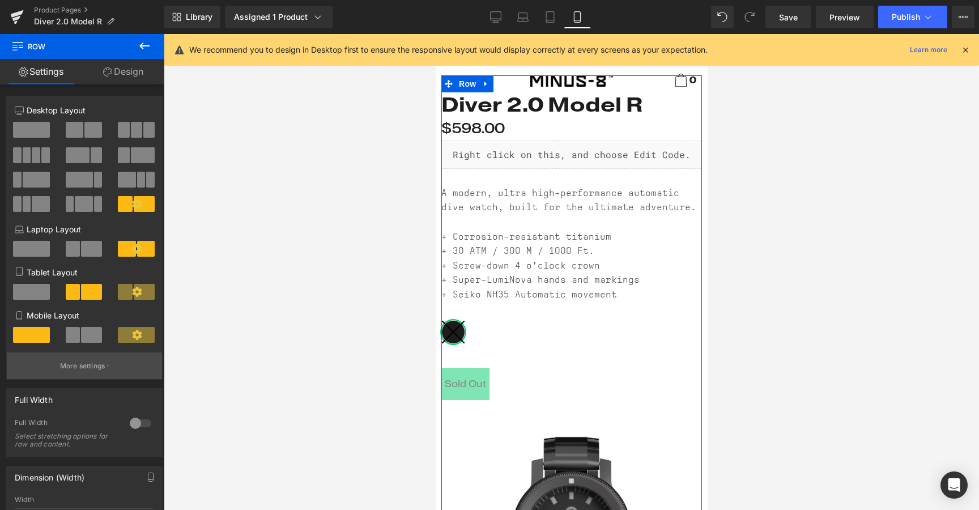
click at [70, 364] on p "More settings" at bounding box center [82, 366] width 45 height 10
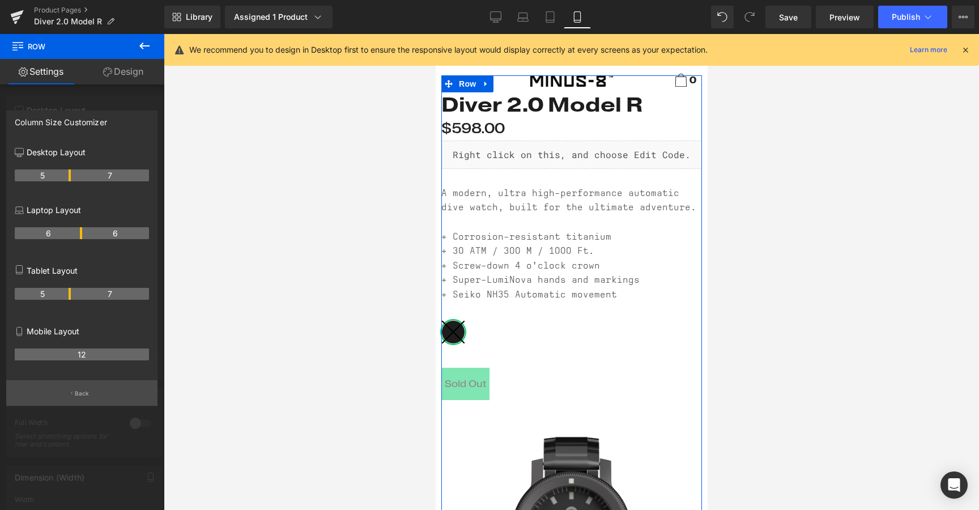
click at [80, 401] on button "Back" at bounding box center [81, 392] width 151 height 25
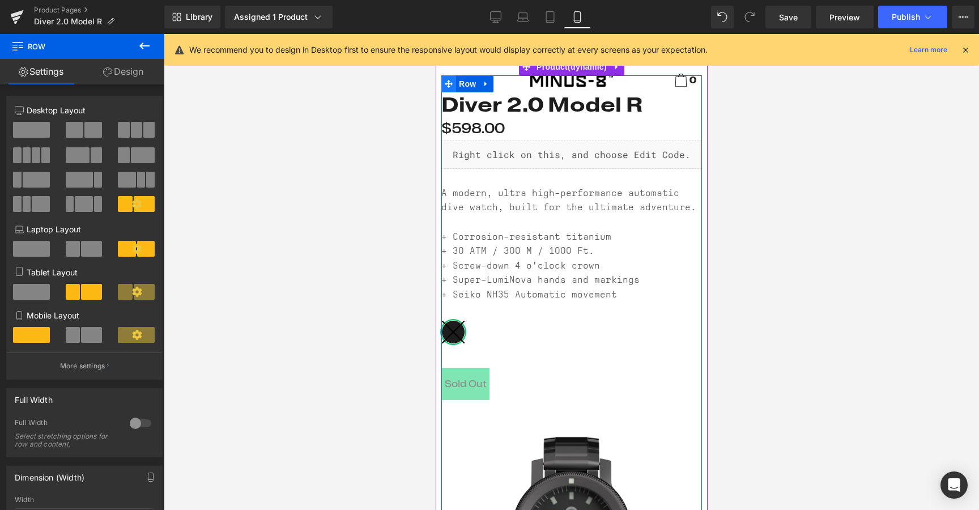
click at [448, 83] on icon at bounding box center [448, 84] width 8 height 8
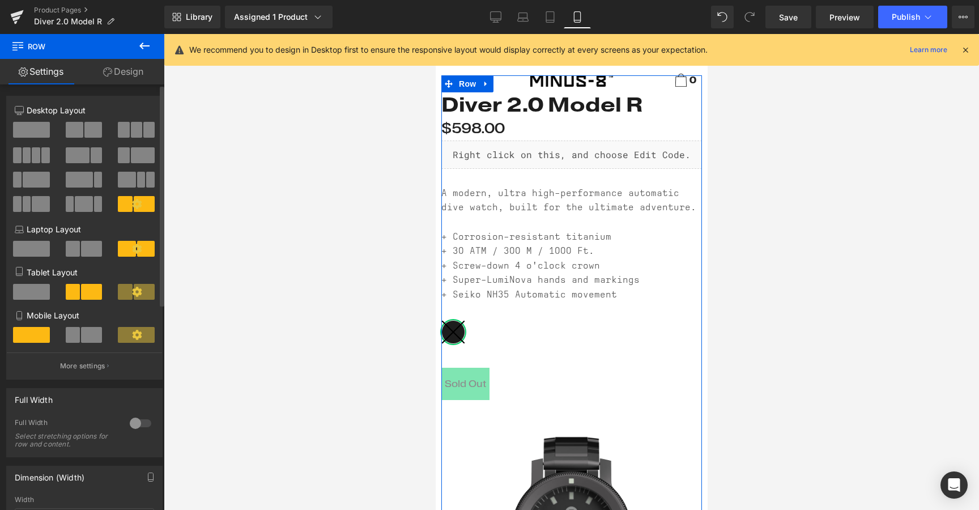
click at [134, 339] on icon at bounding box center [137, 335] width 10 height 10
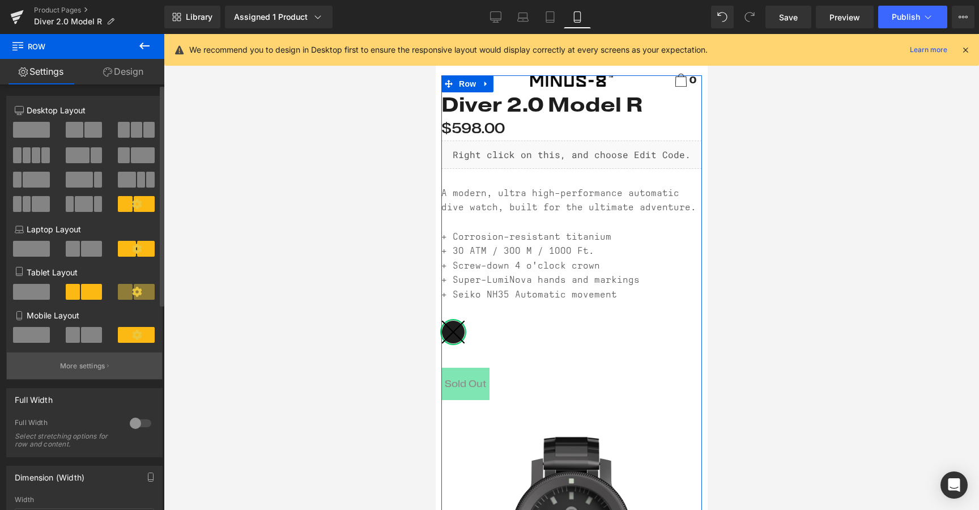
click at [91, 365] on p "More settings" at bounding box center [82, 366] width 45 height 10
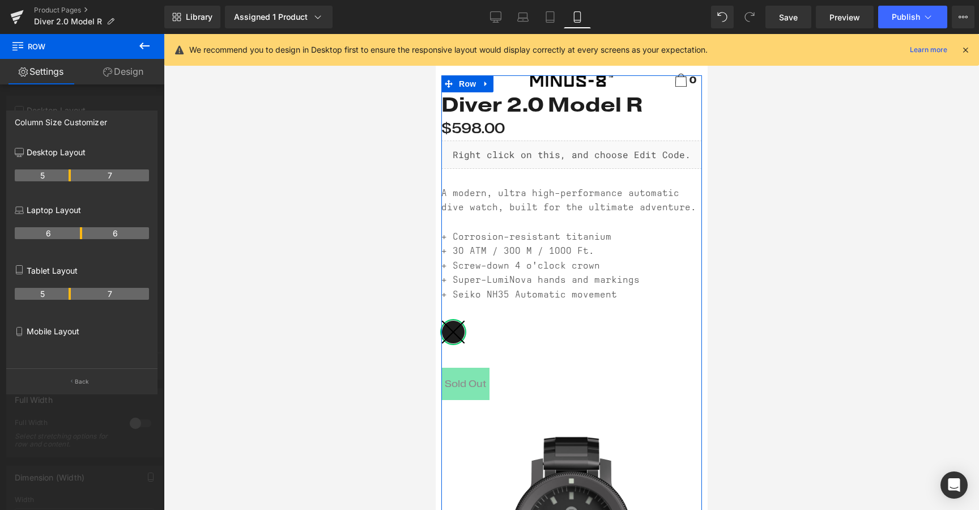
click at [37, 338] on div "Mobile Layout" at bounding box center [82, 343] width 134 height 49
click at [79, 386] on p "Back" at bounding box center [82, 381] width 15 height 8
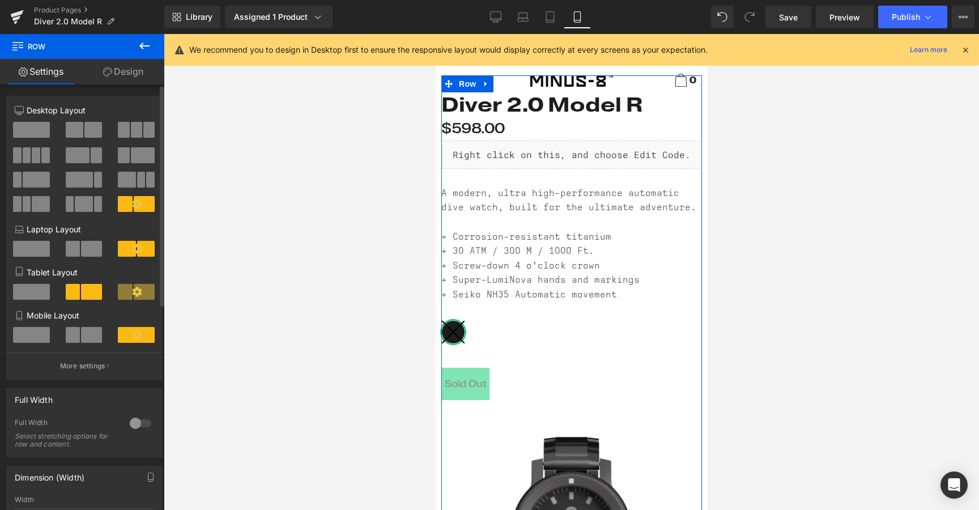
click at [33, 340] on span at bounding box center [31, 335] width 37 height 16
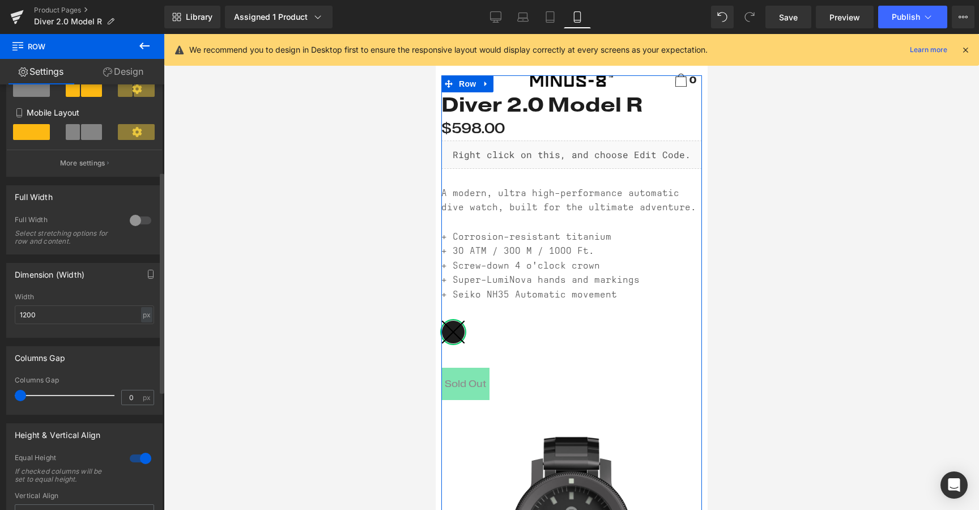
scroll to position [334, 0]
